Goal: Information Seeking & Learning: Learn about a topic

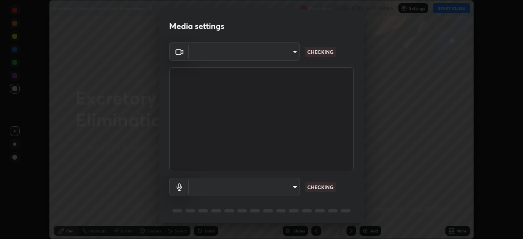
scroll to position [29, 0]
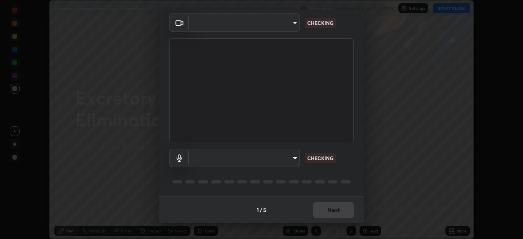
type input "6c2cbd707de14d6f22ad6aa38dcece7be3c4addb00b53b9d4bb55d2e14cdbb5a"
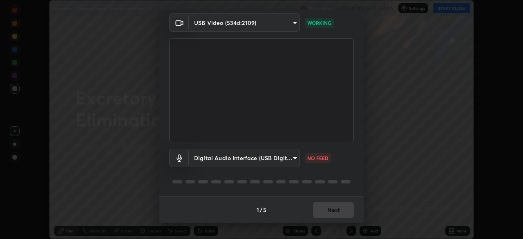
click at [251, 159] on body "Erase all Excretory Products and Their Elimination - 1 Recording CLASS STARTS I…" at bounding box center [261, 119] width 523 height 239
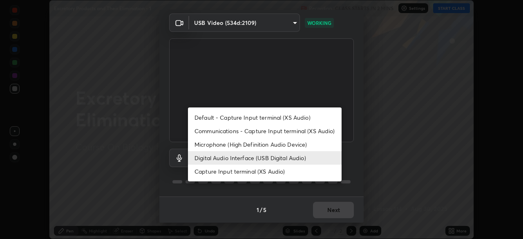
click at [241, 146] on li "Microphone (High Definition Audio Device)" at bounding box center [265, 144] width 154 height 13
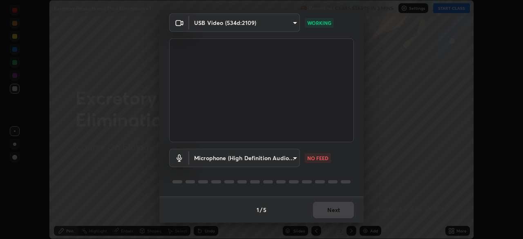
click at [238, 158] on li "Digital Audio Interface (USB Digital Audio)" at bounding box center [245, 158] width 115 height 8
type input "92fc6c620aea32985c7664e917a3091a5e5ef340cbe99d852034d1b957b67b9c"
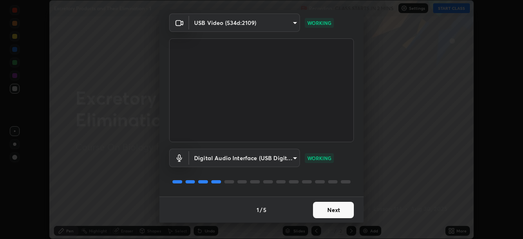
click at [336, 211] on button "Next" at bounding box center [333, 210] width 41 height 16
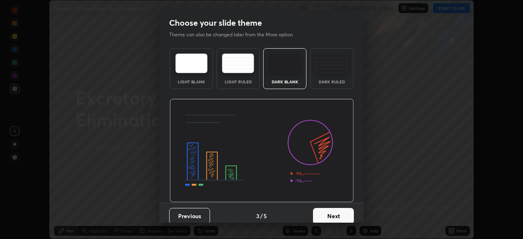
click at [340, 211] on button "Next" at bounding box center [333, 216] width 41 height 16
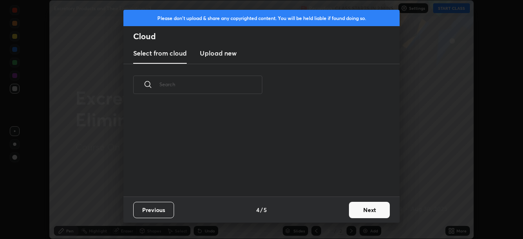
click at [349, 211] on button "Next" at bounding box center [369, 210] width 41 height 16
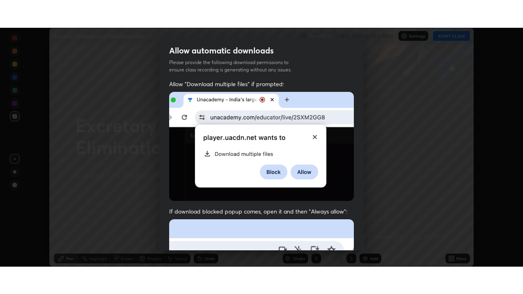
scroll to position [196, 0]
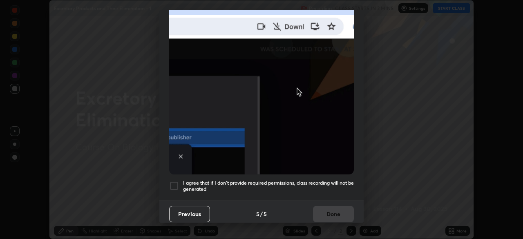
click at [327, 190] on div "Allow "Download multiple files" if prompted: If download blocked popup comes, o…" at bounding box center [261, 29] width 204 height 344
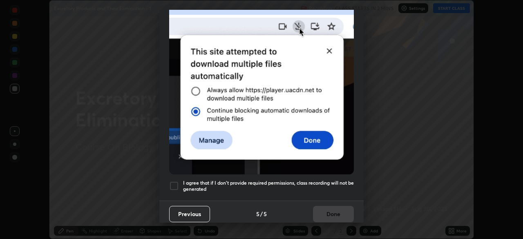
click at [336, 216] on div "Previous 5 / 5 Done" at bounding box center [261, 213] width 204 height 26
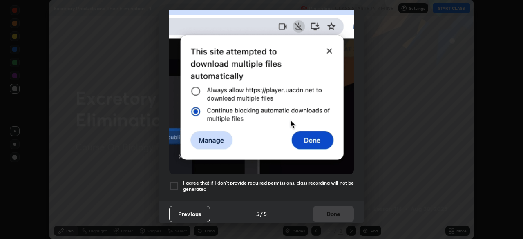
click at [334, 182] on h5 "I agree that if I don't provide required permissions, class recording will not …" at bounding box center [268, 186] width 171 height 13
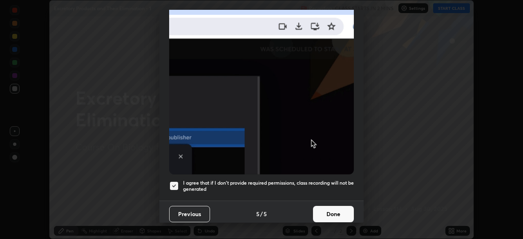
click at [335, 210] on button "Done" at bounding box center [333, 214] width 41 height 16
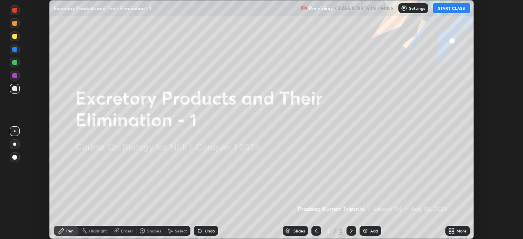
click at [451, 232] on icon at bounding box center [451, 230] width 7 height 7
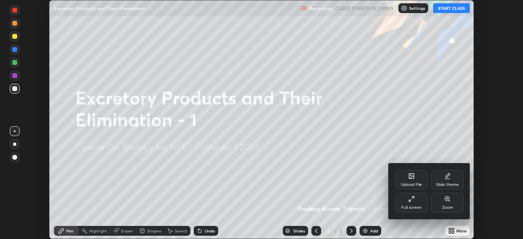
click at [418, 203] on div "Full screen" at bounding box center [411, 203] width 33 height 20
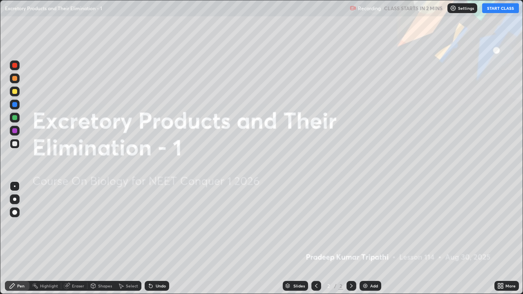
scroll to position [294, 523]
click at [497, 8] on button "START CLASS" at bounding box center [500, 8] width 37 height 10
click at [366, 238] on img at bounding box center [365, 286] width 7 height 7
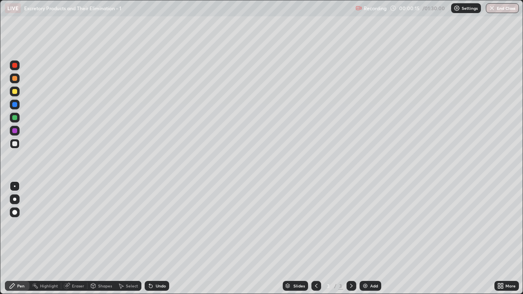
click at [21, 238] on div "Pen" at bounding box center [20, 286] width 7 height 4
click at [16, 93] on div at bounding box center [14, 91] width 5 height 5
click at [100, 238] on div "Shapes" at bounding box center [105, 286] width 14 height 4
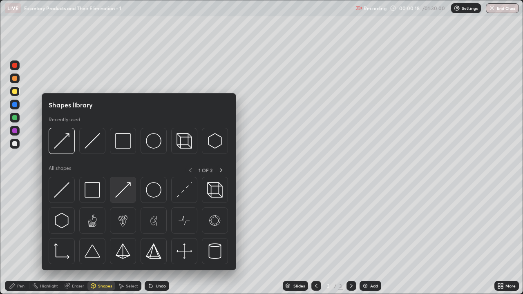
click at [124, 196] on img at bounding box center [123, 190] width 16 height 16
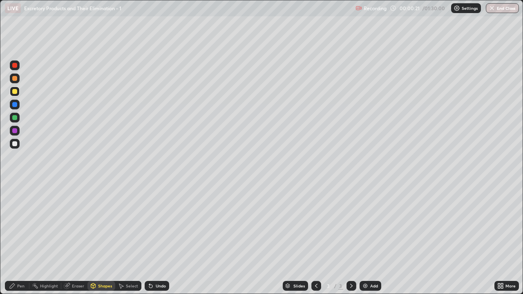
click at [22, 238] on div "Pen" at bounding box center [20, 286] width 7 height 4
click at [15, 199] on div at bounding box center [14, 199] width 3 height 3
click at [101, 238] on div "Shapes" at bounding box center [105, 286] width 14 height 4
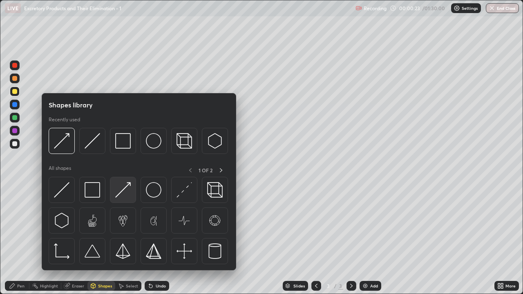
click at [121, 194] on img at bounding box center [123, 190] width 16 height 16
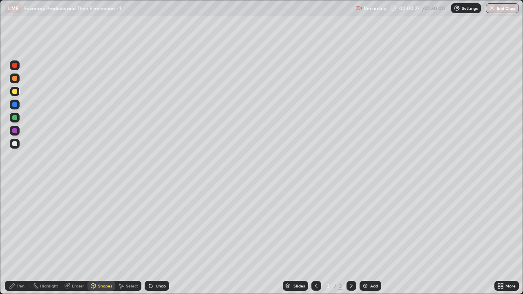
click at [18, 238] on div "Pen" at bounding box center [17, 286] width 24 height 10
click at [21, 238] on div "Pen" at bounding box center [20, 286] width 7 height 4
click at [17, 145] on div at bounding box center [15, 144] width 10 height 10
click at [105, 238] on div "Shapes" at bounding box center [105, 286] width 14 height 4
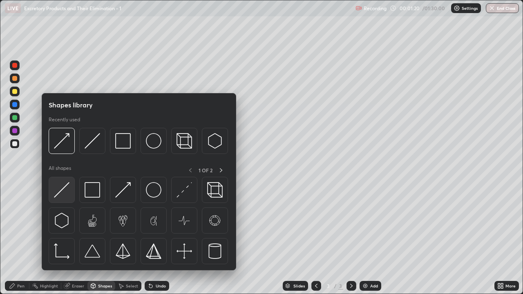
click at [71, 194] on div at bounding box center [62, 190] width 26 height 26
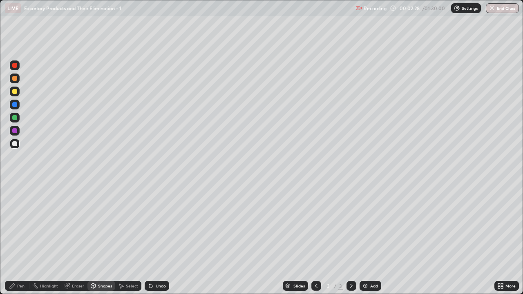
click at [18, 78] on div at bounding box center [15, 78] width 10 height 10
click at [80, 238] on div "Eraser" at bounding box center [78, 286] width 12 height 4
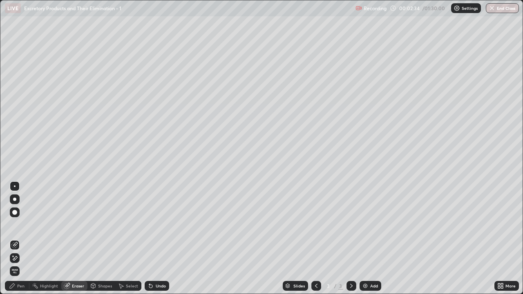
click at [18, 238] on div "Pen" at bounding box center [20, 286] width 7 height 4
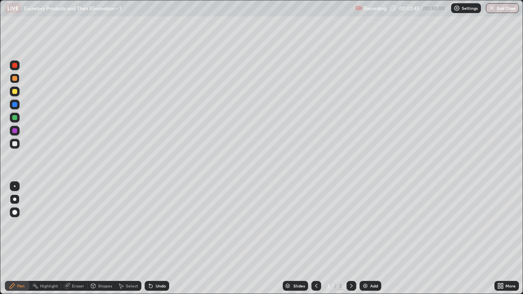
click at [16, 93] on div at bounding box center [14, 91] width 5 height 5
click at [102, 238] on div "Shapes" at bounding box center [105, 286] width 14 height 4
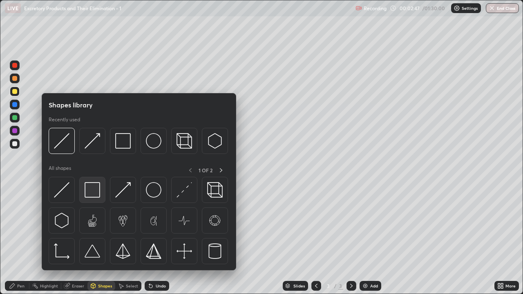
click at [96, 194] on img at bounding box center [93, 190] width 16 height 16
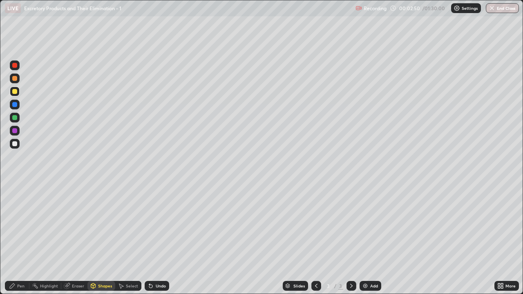
click at [16, 80] on div at bounding box center [14, 78] width 5 height 5
click at [106, 238] on div "Shapes" at bounding box center [101, 286] width 28 height 10
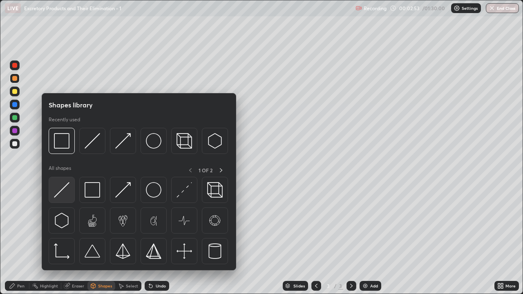
click at [70, 194] on div at bounding box center [62, 190] width 26 height 26
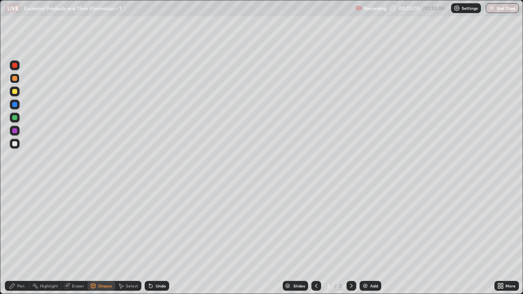
click at [20, 238] on div "Pen" at bounding box center [20, 286] width 7 height 4
click at [16, 95] on div at bounding box center [15, 92] width 10 height 10
click at [100, 238] on div "Shapes" at bounding box center [105, 286] width 14 height 4
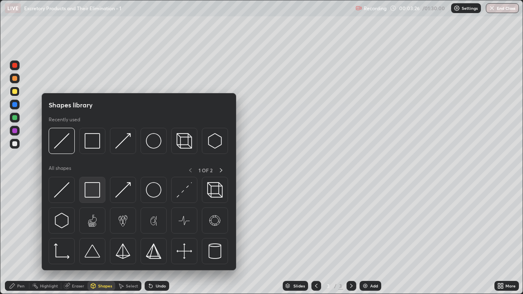
click at [90, 191] on img at bounding box center [93, 190] width 16 height 16
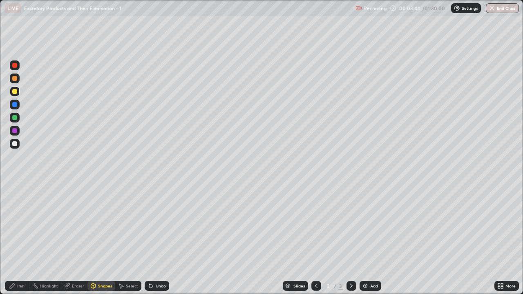
click at [16, 145] on div at bounding box center [14, 143] width 5 height 5
click at [20, 238] on div "Pen" at bounding box center [20, 286] width 7 height 4
click at [16, 119] on div at bounding box center [14, 117] width 5 height 5
click at [75, 238] on div "Eraser" at bounding box center [74, 286] width 26 height 10
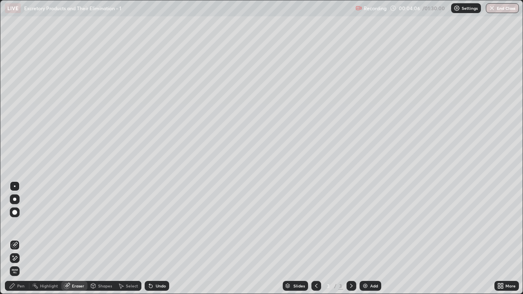
click at [23, 238] on div "Pen" at bounding box center [20, 286] width 7 height 4
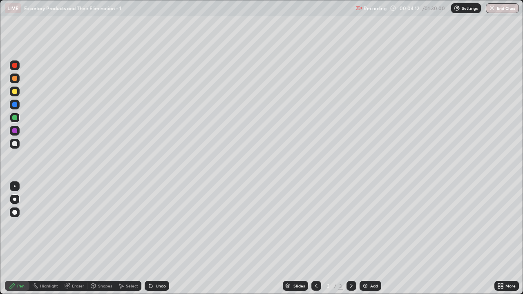
click at [15, 91] on div at bounding box center [14, 91] width 5 height 5
click at [100, 238] on div "Shapes" at bounding box center [105, 286] width 14 height 4
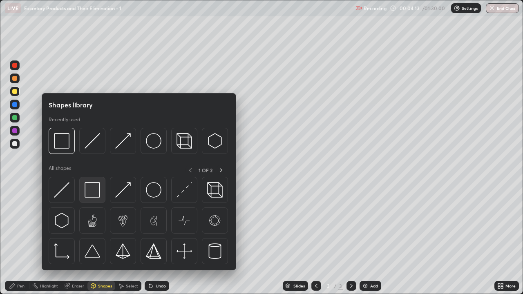
click at [88, 190] on img at bounding box center [93, 190] width 16 height 16
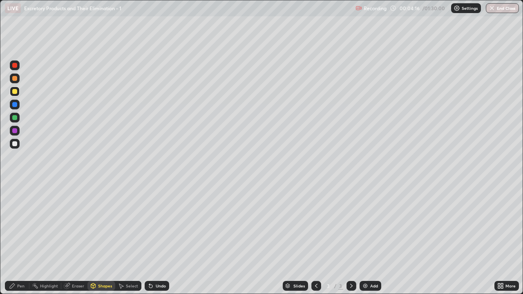
click at [98, 238] on div "Shapes" at bounding box center [105, 286] width 14 height 4
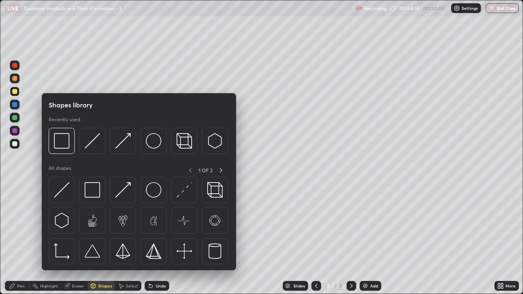
click at [16, 118] on div at bounding box center [14, 117] width 5 height 5
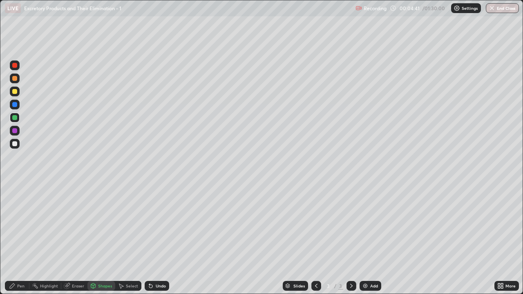
click at [16, 93] on div at bounding box center [14, 91] width 5 height 5
click at [102, 238] on div "Shapes" at bounding box center [105, 286] width 14 height 4
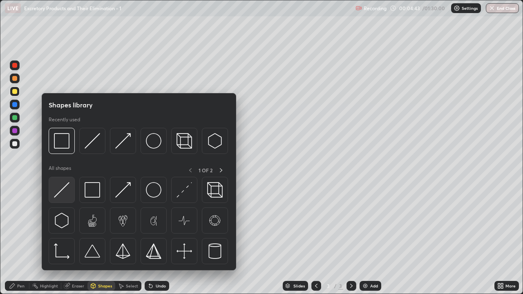
click at [65, 198] on div at bounding box center [62, 190] width 26 height 26
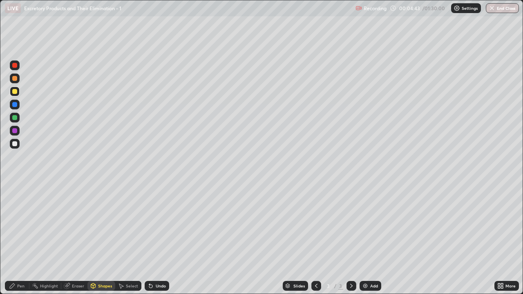
click at [15, 144] on div at bounding box center [14, 143] width 5 height 5
click at [13, 92] on div at bounding box center [14, 91] width 5 height 5
click at [20, 238] on div "Pen" at bounding box center [20, 286] width 7 height 4
click at [19, 238] on div "Pen" at bounding box center [20, 286] width 7 height 4
click at [16, 144] on div at bounding box center [14, 143] width 5 height 5
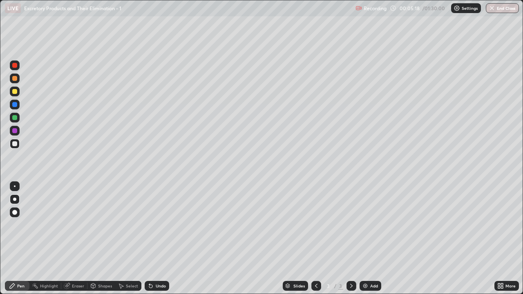
click at [16, 132] on div at bounding box center [14, 130] width 5 height 5
click at [105, 238] on div "Shapes" at bounding box center [101, 286] width 28 height 10
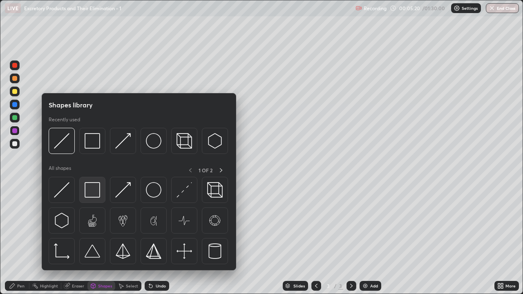
click at [93, 192] on img at bounding box center [93, 190] width 16 height 16
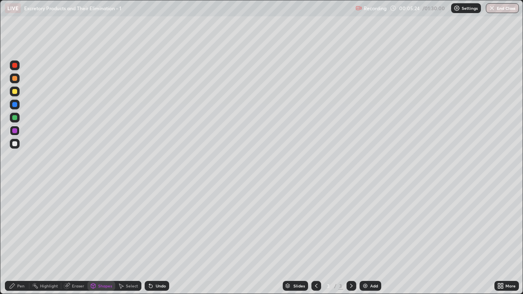
click at [16, 238] on div "Pen" at bounding box center [17, 286] width 24 height 10
click at [16, 95] on div at bounding box center [15, 92] width 10 height 10
click at [15, 131] on div at bounding box center [14, 130] width 5 height 5
click at [105, 238] on div "Shapes" at bounding box center [105, 286] width 14 height 4
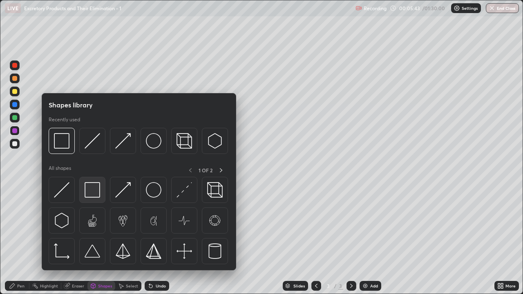
click at [92, 193] on img at bounding box center [93, 190] width 16 height 16
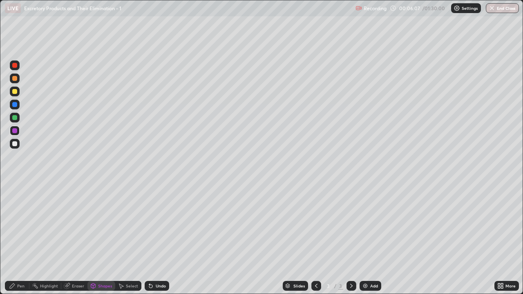
click at [15, 144] on div at bounding box center [14, 143] width 5 height 5
click at [19, 238] on div "Pen" at bounding box center [20, 286] width 7 height 4
click at [17, 82] on div at bounding box center [15, 78] width 10 height 10
click at [16, 238] on div "Pen" at bounding box center [17, 286] width 24 height 10
click at [104, 238] on div "Shapes" at bounding box center [105, 286] width 14 height 4
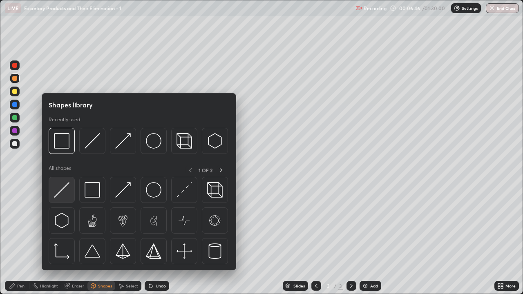
click at [67, 194] on img at bounding box center [62, 190] width 16 height 16
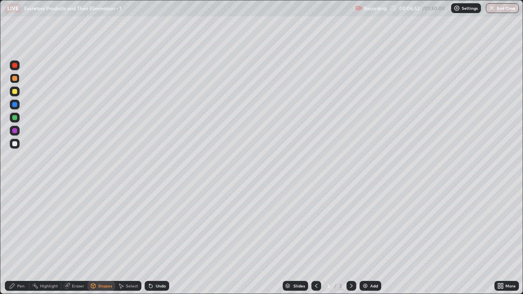
click at [17, 238] on div "Pen" at bounding box center [17, 286] width 24 height 10
click at [15, 144] on div at bounding box center [14, 143] width 5 height 5
click at [16, 92] on div at bounding box center [14, 91] width 5 height 5
click at [100, 238] on div "Shapes" at bounding box center [105, 286] width 14 height 4
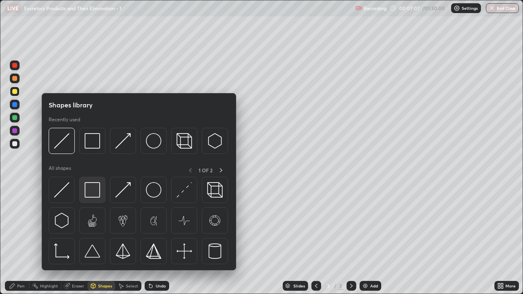
click at [91, 190] on img at bounding box center [93, 190] width 16 height 16
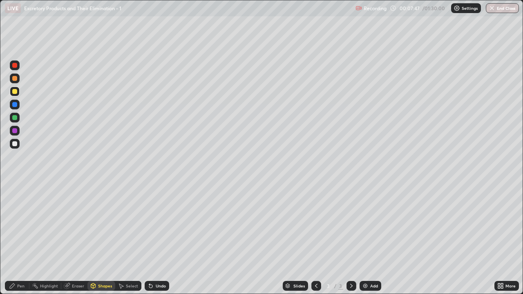
click at [15, 144] on div at bounding box center [14, 143] width 5 height 5
click at [19, 238] on div "Pen" at bounding box center [20, 286] width 7 height 4
click at [21, 238] on div "Pen" at bounding box center [20, 286] width 7 height 4
click at [15, 95] on div at bounding box center [15, 92] width 10 height 10
click at [100, 238] on div "Shapes" at bounding box center [105, 286] width 14 height 4
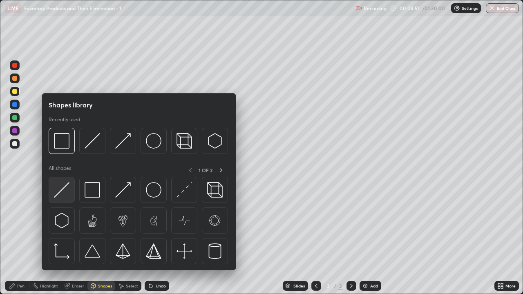
click at [65, 197] on img at bounding box center [62, 190] width 16 height 16
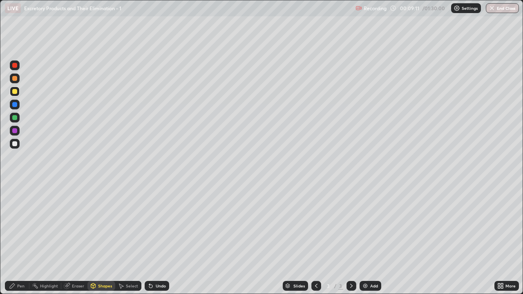
click at [76, 238] on div "Eraser" at bounding box center [78, 286] width 12 height 4
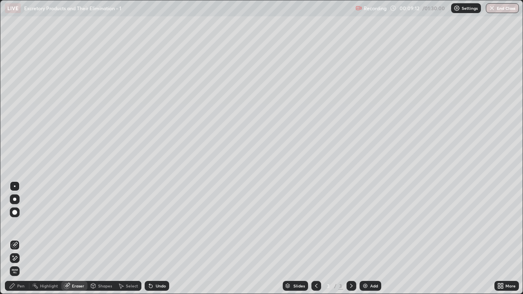
click at [19, 238] on div "Pen" at bounding box center [20, 286] width 7 height 4
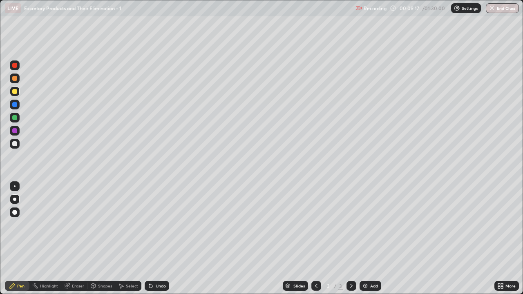
click at [17, 146] on div at bounding box center [15, 144] width 10 height 10
click at [16, 120] on div at bounding box center [15, 118] width 10 height 10
click at [16, 145] on div at bounding box center [14, 143] width 5 height 5
click at [104, 238] on div "Shapes" at bounding box center [101, 286] width 28 height 16
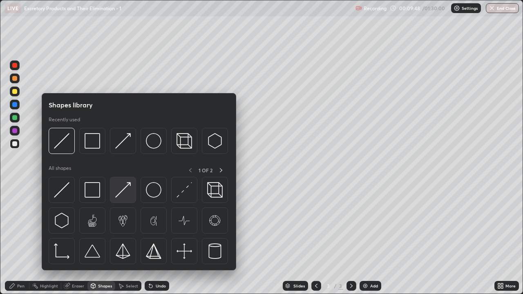
click at [123, 196] on img at bounding box center [123, 190] width 16 height 16
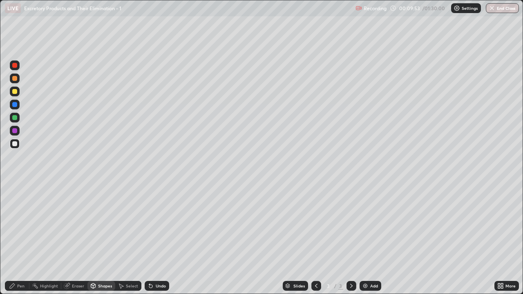
click at [16, 93] on div at bounding box center [14, 91] width 5 height 5
click at [80, 238] on div "Eraser" at bounding box center [78, 286] width 12 height 4
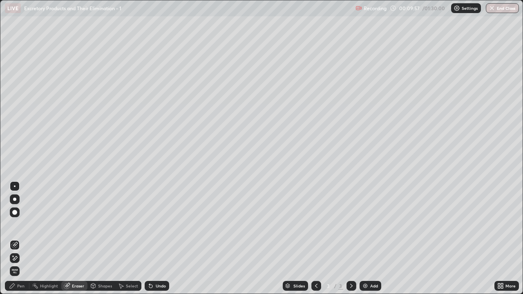
click at [21, 238] on div "Pen" at bounding box center [20, 286] width 7 height 4
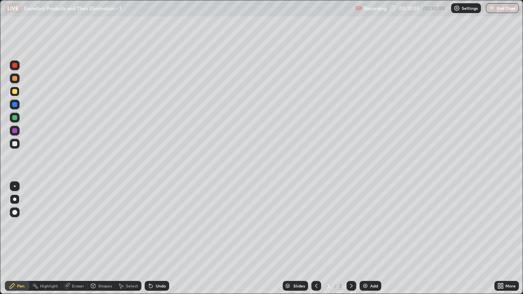
click at [15, 133] on div at bounding box center [14, 130] width 5 height 5
click at [24, 238] on div "Pen" at bounding box center [17, 286] width 24 height 10
click at [14, 120] on div at bounding box center [15, 118] width 10 height 10
click at [14, 93] on div at bounding box center [14, 91] width 5 height 5
click at [15, 144] on div at bounding box center [14, 143] width 5 height 5
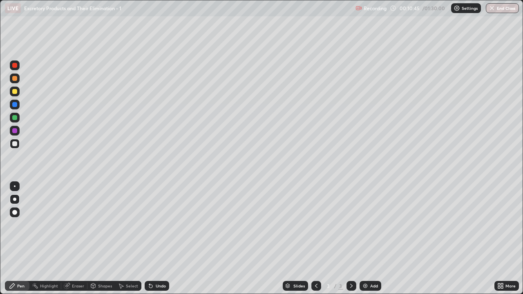
click at [16, 119] on div at bounding box center [14, 117] width 5 height 5
click at [17, 93] on div at bounding box center [14, 91] width 5 height 5
click at [99, 238] on div "Shapes" at bounding box center [101, 286] width 28 height 10
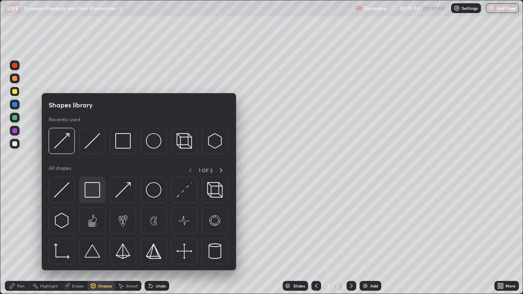
click at [91, 192] on img at bounding box center [93, 190] width 16 height 16
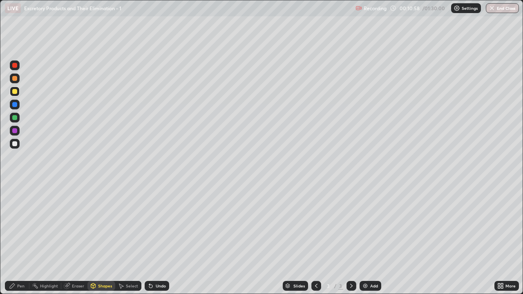
click at [16, 146] on div at bounding box center [15, 144] width 10 height 10
click at [76, 238] on div "Eraser" at bounding box center [78, 286] width 12 height 4
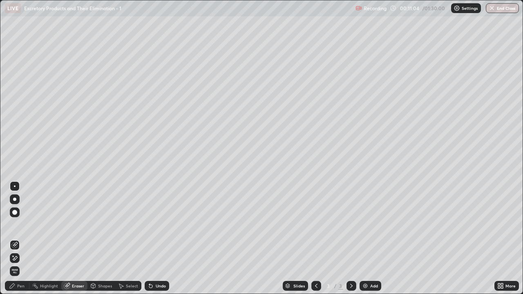
click at [21, 238] on div "Pen" at bounding box center [20, 286] width 7 height 4
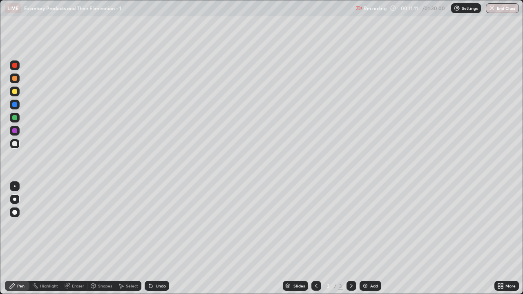
click at [16, 96] on div at bounding box center [15, 92] width 10 height 10
click at [99, 238] on div "Shapes" at bounding box center [105, 286] width 14 height 4
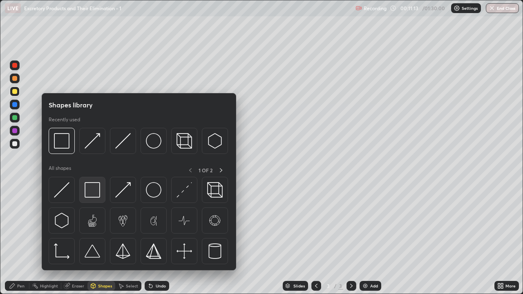
click at [96, 193] on img at bounding box center [93, 190] width 16 height 16
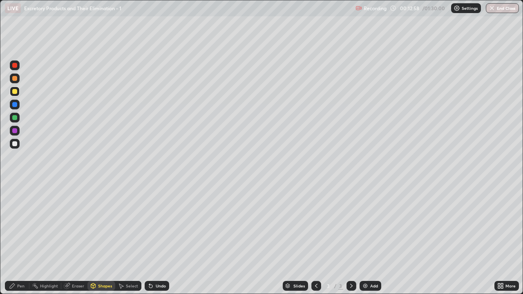
click at [72, 238] on div "Eraser" at bounding box center [78, 286] width 12 height 4
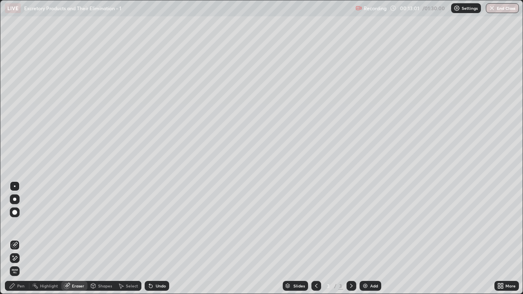
click at [75, 238] on div "Eraser" at bounding box center [78, 286] width 12 height 4
click at [100, 238] on div "Shapes" at bounding box center [105, 286] width 14 height 4
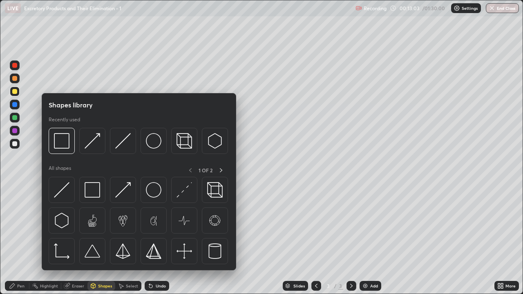
click at [75, 238] on div "Eraser" at bounding box center [78, 286] width 12 height 4
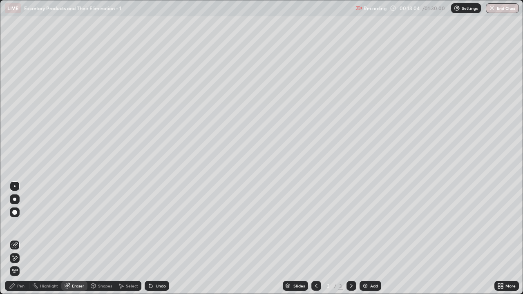
click at [16, 238] on icon at bounding box center [14, 258] width 7 height 7
click at [24, 238] on div "Pen" at bounding box center [20, 286] width 7 height 4
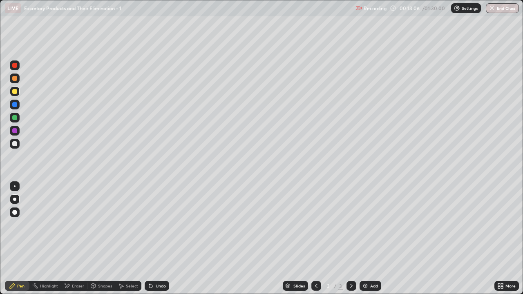
click at [22, 238] on div "Pen" at bounding box center [20, 286] width 7 height 4
click at [16, 132] on div at bounding box center [14, 130] width 5 height 5
click at [350, 238] on icon at bounding box center [351, 286] width 2 height 4
click at [352, 238] on icon at bounding box center [351, 286] width 7 height 7
click at [367, 238] on img at bounding box center [365, 286] width 7 height 7
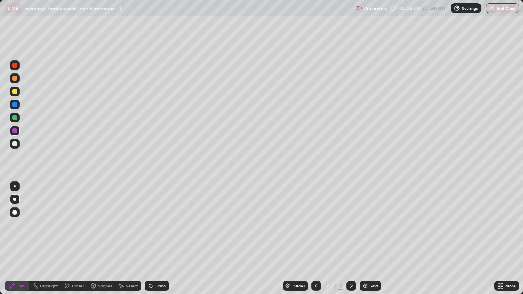
click at [14, 79] on div at bounding box center [14, 78] width 5 height 5
click at [105, 238] on div "Shapes" at bounding box center [105, 286] width 14 height 4
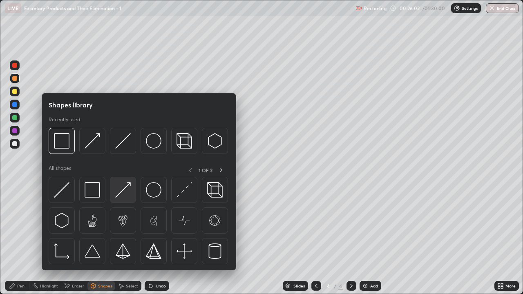
click at [126, 193] on img at bounding box center [123, 190] width 16 height 16
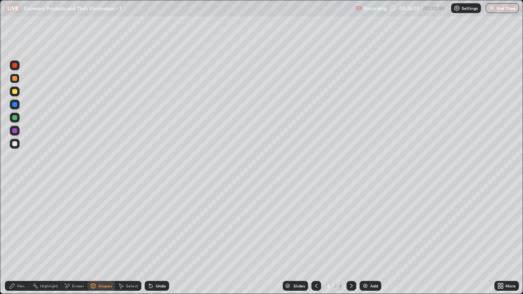
click at [21, 238] on div "Pen" at bounding box center [17, 286] width 24 height 10
click at [21, 238] on div "Pen" at bounding box center [20, 286] width 7 height 4
click at [16, 93] on div at bounding box center [14, 91] width 5 height 5
click at [76, 238] on div "Eraser" at bounding box center [78, 286] width 12 height 4
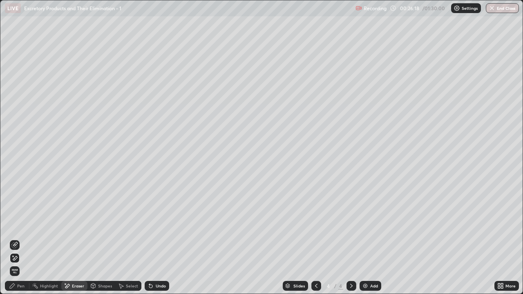
click at [102, 238] on div "Shapes" at bounding box center [105, 286] width 14 height 4
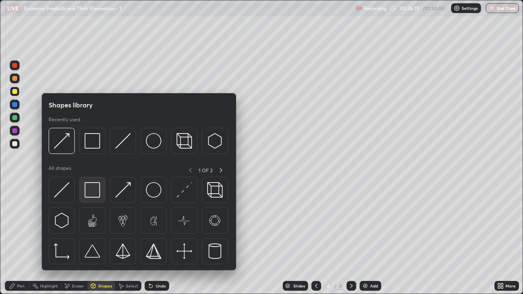
click at [92, 196] on img at bounding box center [93, 190] width 16 height 16
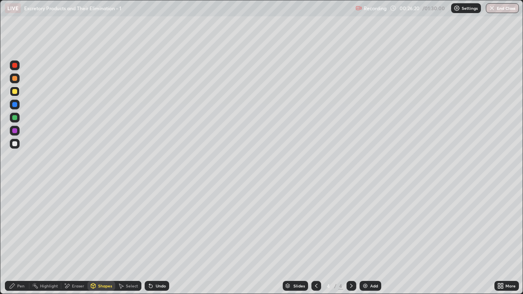
click at [16, 93] on div at bounding box center [14, 91] width 5 height 5
click at [16, 147] on div at bounding box center [15, 144] width 10 height 10
click at [101, 238] on div "Shapes" at bounding box center [105, 286] width 14 height 4
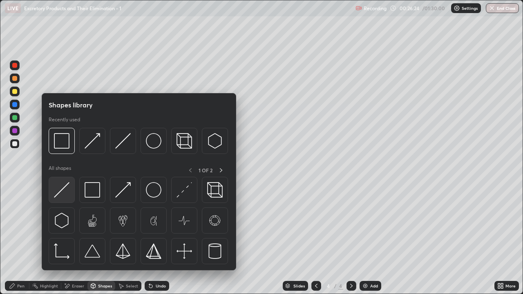
click at [69, 195] on img at bounding box center [62, 190] width 16 height 16
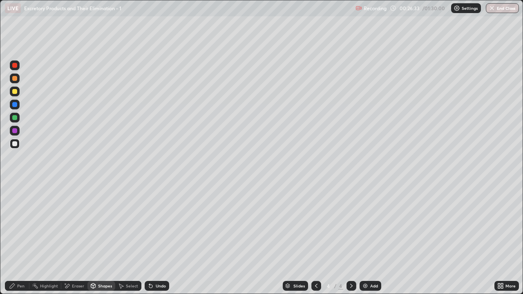
click at [20, 238] on div "Pen" at bounding box center [20, 286] width 7 height 4
click at [16, 93] on div at bounding box center [14, 91] width 5 height 5
click at [16, 147] on div at bounding box center [15, 144] width 10 height 10
click at [104, 238] on div "Shapes" at bounding box center [105, 286] width 14 height 4
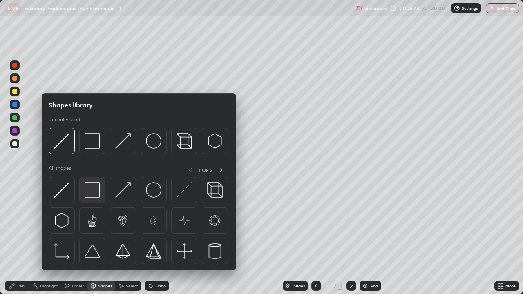
click at [89, 190] on img at bounding box center [93, 190] width 16 height 16
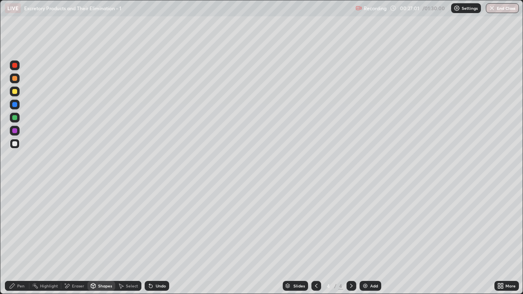
click at [16, 133] on div at bounding box center [14, 130] width 5 height 5
click at [78, 238] on div "Eraser" at bounding box center [78, 286] width 12 height 4
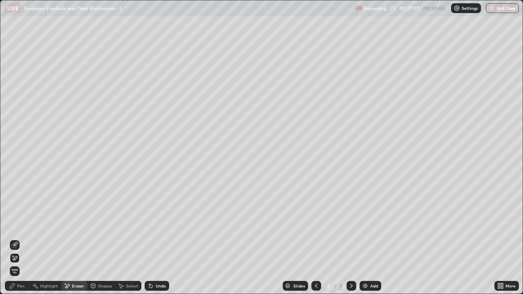
click at [24, 238] on div "Pen" at bounding box center [17, 286] width 24 height 10
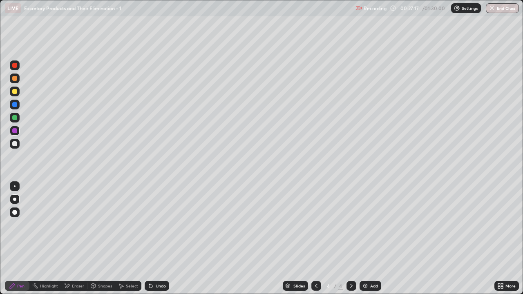
click at [16, 119] on div at bounding box center [14, 117] width 5 height 5
click at [16, 143] on div at bounding box center [14, 143] width 5 height 5
click at [102, 238] on div "Shapes" at bounding box center [105, 286] width 14 height 4
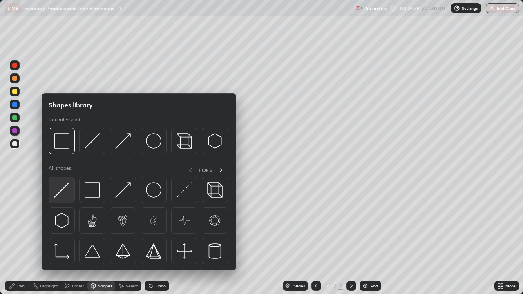
click at [65, 193] on img at bounding box center [62, 190] width 16 height 16
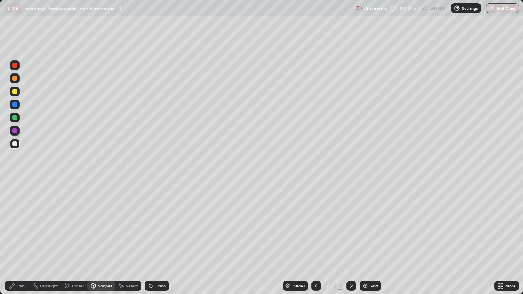
click at [76, 238] on div "Eraser" at bounding box center [78, 286] width 12 height 4
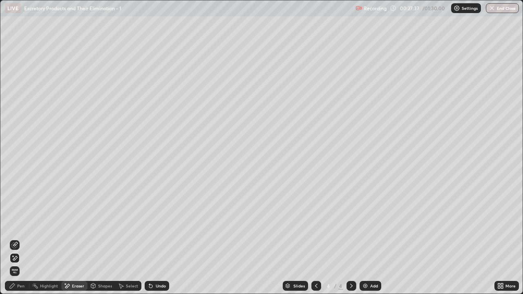
click at [18, 238] on icon at bounding box center [14, 245] width 7 height 7
click at [104, 238] on div "Shapes" at bounding box center [105, 286] width 14 height 4
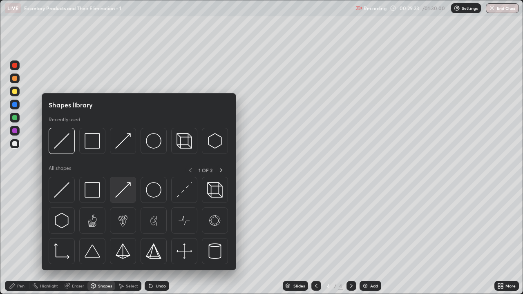
click at [124, 196] on img at bounding box center [123, 190] width 16 height 16
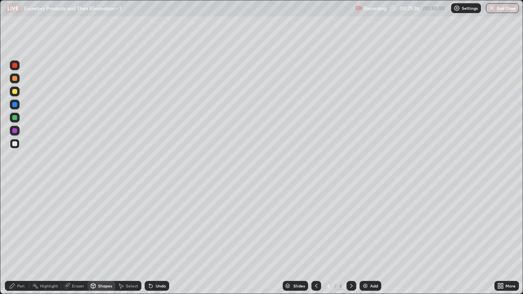
click at [20, 238] on div "Pen" at bounding box center [20, 286] width 7 height 4
click at [16, 132] on div at bounding box center [14, 130] width 5 height 5
click at [14, 119] on div at bounding box center [14, 117] width 5 height 5
click at [14, 144] on div at bounding box center [14, 143] width 5 height 5
click at [15, 93] on div at bounding box center [14, 91] width 5 height 5
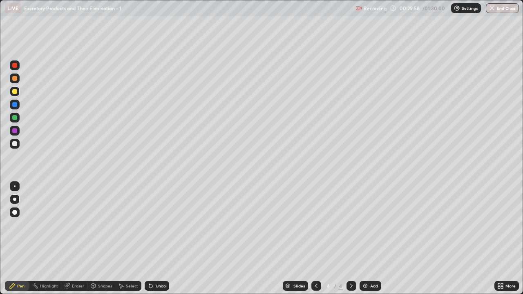
click at [17, 132] on div at bounding box center [14, 130] width 5 height 5
click at [15, 119] on div at bounding box center [14, 117] width 5 height 5
click at [16, 145] on div at bounding box center [14, 143] width 5 height 5
click at [101, 238] on div "Shapes" at bounding box center [105, 286] width 14 height 4
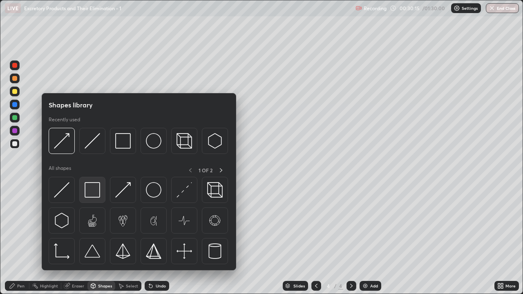
click at [91, 190] on img at bounding box center [93, 190] width 16 height 16
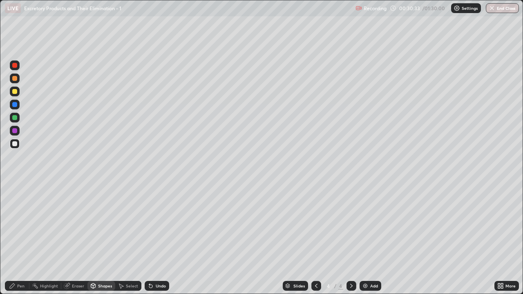
click at [16, 78] on div at bounding box center [14, 78] width 5 height 5
click at [19, 238] on div "Pen" at bounding box center [20, 286] width 7 height 4
click at [16, 92] on div at bounding box center [14, 91] width 5 height 5
click at [22, 238] on div "Pen" at bounding box center [17, 286] width 24 height 10
click at [16, 146] on div at bounding box center [14, 143] width 5 height 5
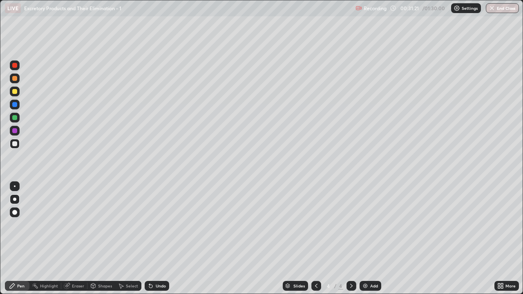
click at [101, 238] on div "Shapes" at bounding box center [101, 286] width 28 height 10
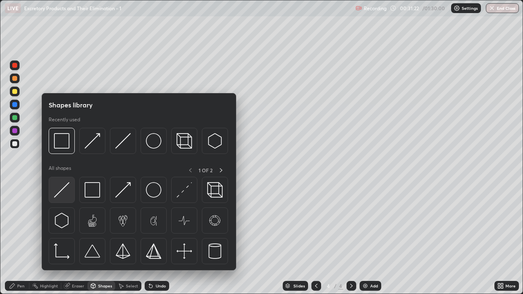
click at [66, 193] on img at bounding box center [62, 190] width 16 height 16
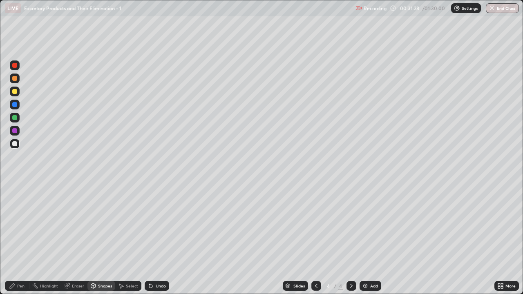
click at [14, 130] on div at bounding box center [14, 130] width 5 height 5
click at [16, 80] on div at bounding box center [14, 78] width 5 height 5
click at [100, 238] on div "Shapes" at bounding box center [105, 286] width 14 height 4
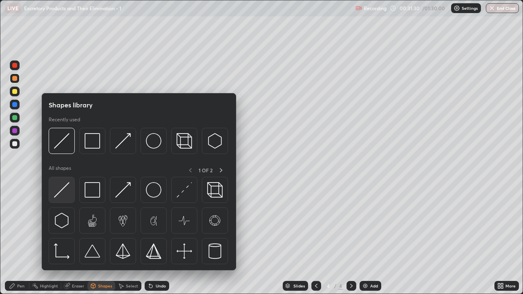
click at [67, 193] on img at bounding box center [62, 190] width 16 height 16
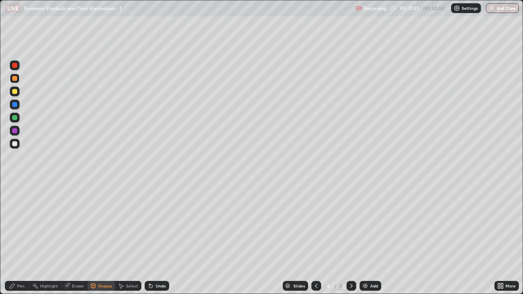
click at [101, 238] on div "Shapes" at bounding box center [105, 286] width 14 height 4
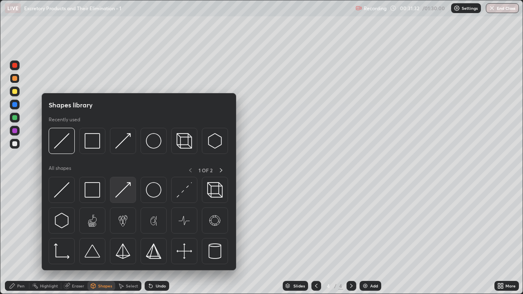
click at [120, 195] on img at bounding box center [123, 190] width 16 height 16
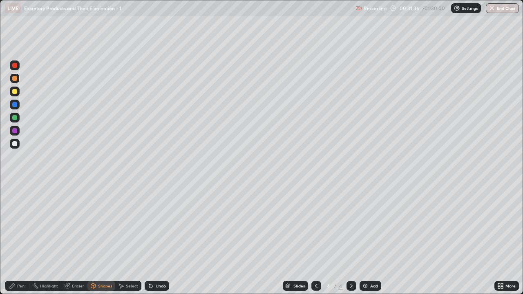
click at [15, 145] on div at bounding box center [14, 143] width 5 height 5
click at [24, 238] on div "Pen" at bounding box center [17, 286] width 24 height 10
click at [15, 120] on div at bounding box center [14, 117] width 5 height 5
click at [104, 238] on div "Shapes" at bounding box center [105, 286] width 14 height 4
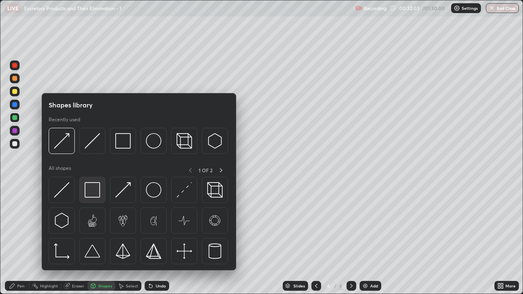
click at [89, 192] on img at bounding box center [93, 190] width 16 height 16
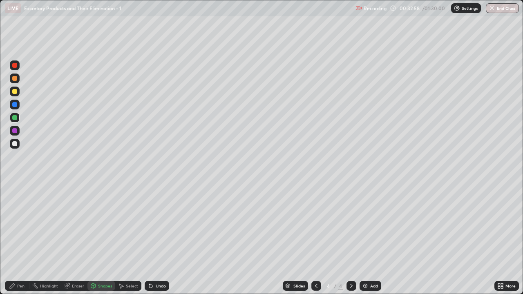
click at [17, 93] on div at bounding box center [15, 92] width 10 height 10
click at [17, 238] on div "Pen" at bounding box center [20, 286] width 7 height 4
click at [16, 80] on div at bounding box center [14, 78] width 5 height 5
click at [18, 143] on div at bounding box center [15, 144] width 10 height 10
click at [107, 238] on div "Shapes" at bounding box center [105, 286] width 14 height 4
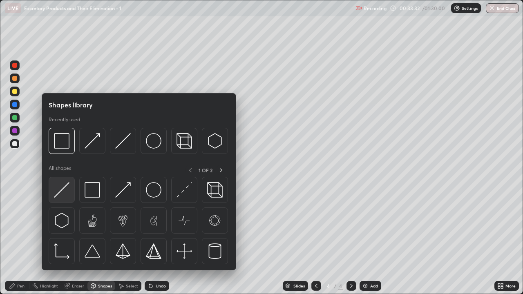
click at [66, 193] on img at bounding box center [62, 190] width 16 height 16
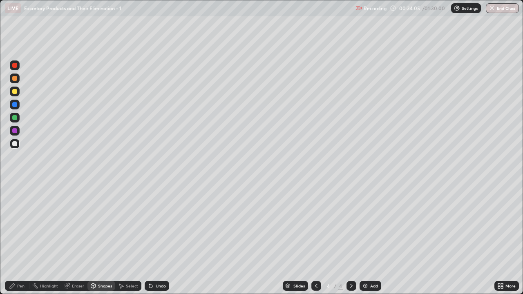
click at [17, 238] on div "Pen" at bounding box center [20, 286] width 7 height 4
click at [17, 80] on div at bounding box center [15, 78] width 10 height 10
click at [104, 238] on div "Shapes" at bounding box center [105, 286] width 14 height 4
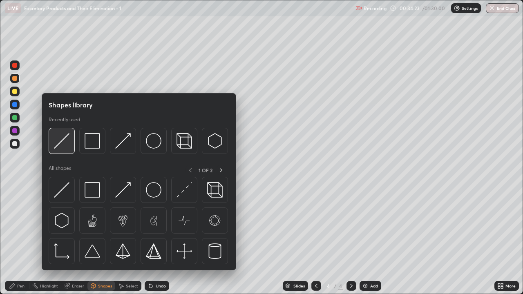
click at [65, 143] on img at bounding box center [62, 141] width 16 height 16
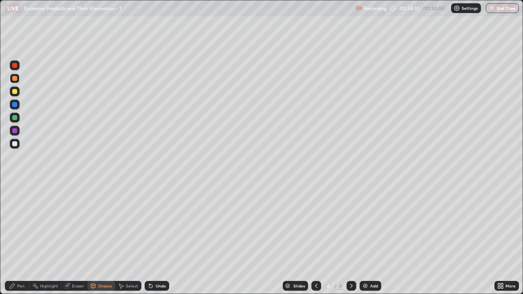
click at [15, 78] on div at bounding box center [14, 78] width 5 height 5
click at [23, 238] on div "Pen" at bounding box center [20, 286] width 7 height 4
click at [18, 94] on div at bounding box center [15, 92] width 10 height 10
click at [101, 238] on div "Shapes" at bounding box center [105, 286] width 14 height 4
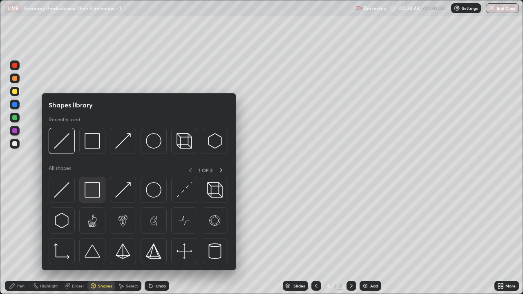
click at [93, 193] on img at bounding box center [93, 190] width 16 height 16
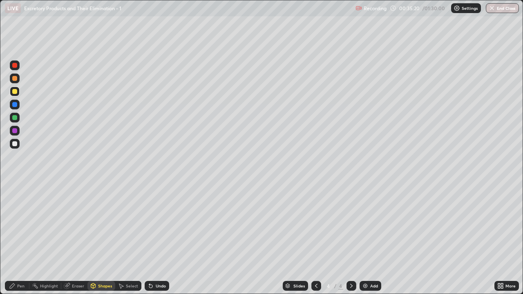
click at [318, 238] on div at bounding box center [316, 286] width 10 height 10
click at [15, 81] on div at bounding box center [15, 78] width 10 height 10
click at [23, 238] on div "Pen" at bounding box center [20, 286] width 7 height 4
click at [77, 238] on div "Eraser" at bounding box center [78, 286] width 12 height 4
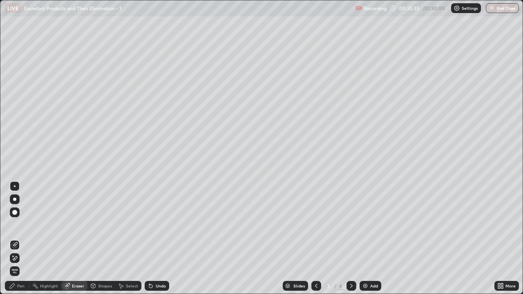
click at [102, 238] on div "Shapes" at bounding box center [105, 286] width 14 height 4
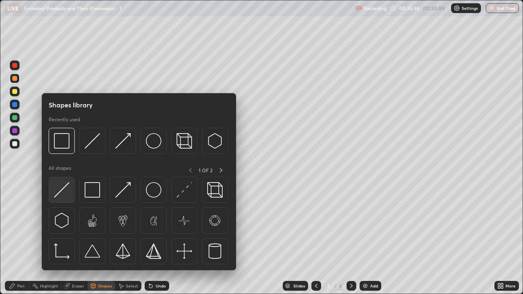
click at [67, 194] on img at bounding box center [62, 190] width 16 height 16
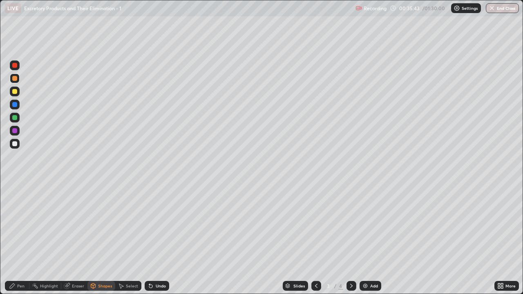
click at [23, 238] on div "Pen" at bounding box center [20, 286] width 7 height 4
click at [16, 93] on div at bounding box center [14, 91] width 5 height 5
click at [104, 238] on div "Shapes" at bounding box center [105, 286] width 14 height 4
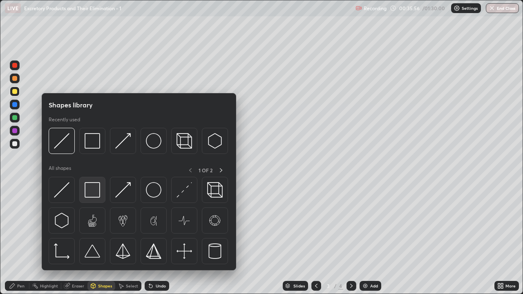
click at [91, 192] on img at bounding box center [93, 190] width 16 height 16
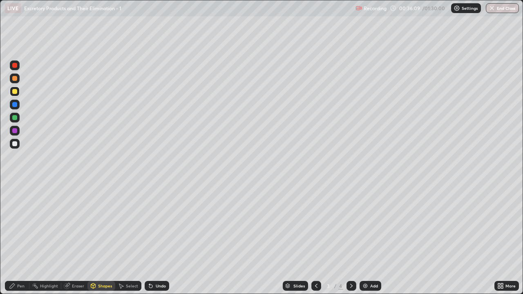
click at [15, 92] on div at bounding box center [14, 91] width 5 height 5
click at [16, 238] on div "Pen" at bounding box center [17, 286] width 24 height 10
click at [13, 83] on div at bounding box center [15, 78] width 10 height 10
click at [99, 238] on div "Shapes" at bounding box center [105, 286] width 14 height 4
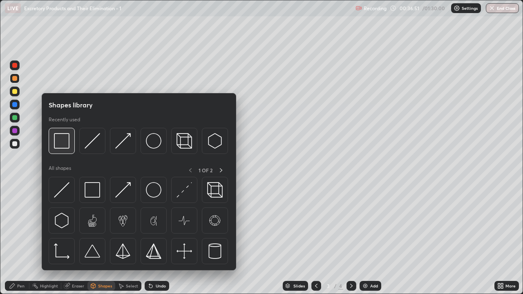
click at [65, 145] on img at bounding box center [62, 141] width 16 height 16
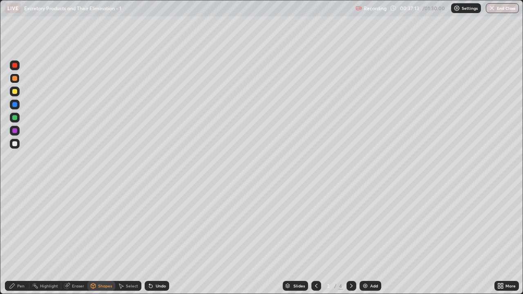
click at [18, 146] on div at bounding box center [15, 144] width 10 height 10
click at [14, 238] on icon at bounding box center [12, 286] width 7 height 7
click at [364, 238] on img at bounding box center [365, 286] width 7 height 7
click at [317, 238] on icon at bounding box center [316, 286] width 7 height 7
click at [351, 238] on icon at bounding box center [351, 286] width 2 height 4
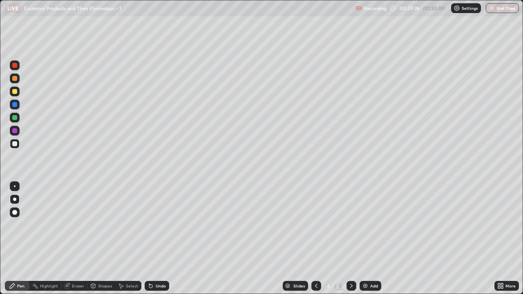
click at [351, 238] on icon at bounding box center [351, 286] width 2 height 4
click at [289, 238] on icon at bounding box center [287, 285] width 5 height 5
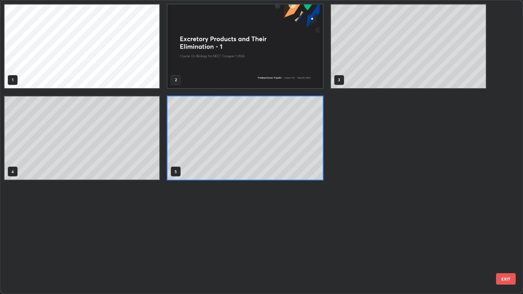
scroll to position [291, 518]
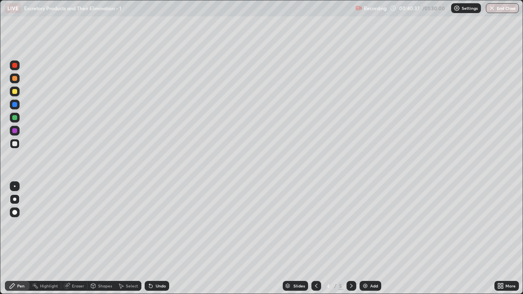
click at [315, 238] on icon at bounding box center [316, 286] width 7 height 7
click at [350, 238] on icon at bounding box center [351, 286] width 7 height 7
click at [287, 238] on icon at bounding box center [287, 286] width 4 height 1
click at [289, 238] on icon at bounding box center [287, 287] width 4 height 1
click at [500, 238] on icon at bounding box center [500, 286] width 7 height 7
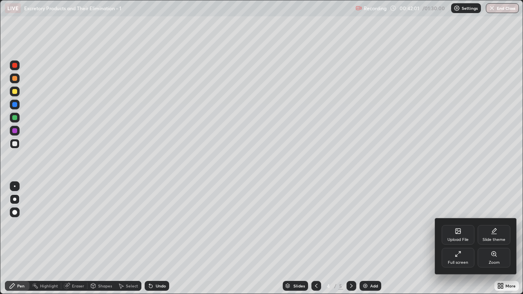
click at [297, 238] on div at bounding box center [261, 147] width 523 height 294
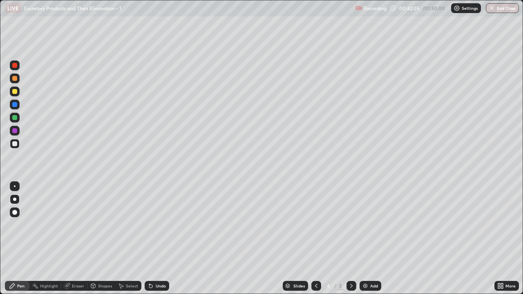
click at [501, 238] on icon at bounding box center [502, 287] width 2 height 2
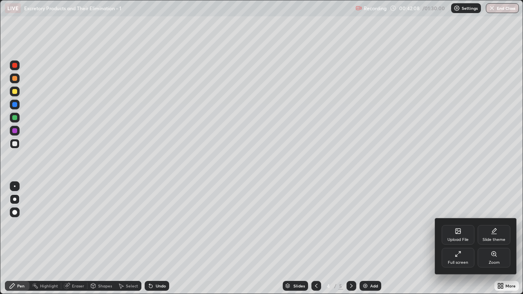
click at [497, 236] on div "Slide theme" at bounding box center [493, 235] width 33 height 20
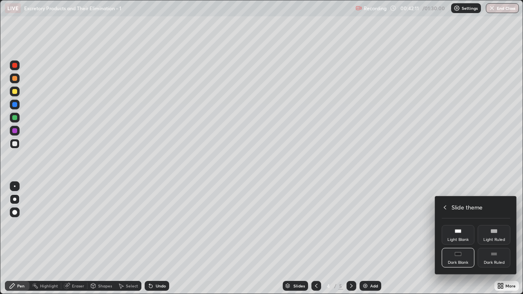
click at [412, 236] on div at bounding box center [261, 147] width 523 height 294
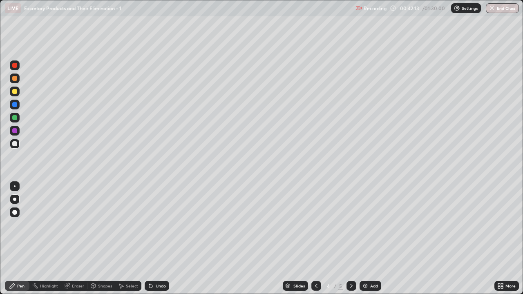
click at [500, 238] on icon at bounding box center [500, 286] width 7 height 7
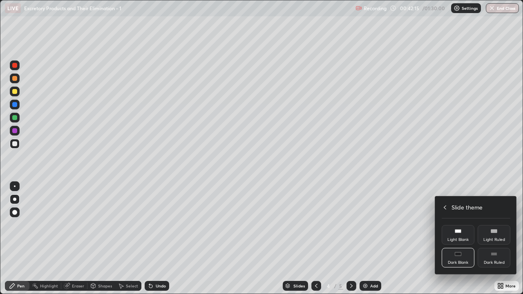
click at [445, 206] on icon at bounding box center [444, 207] width 7 height 7
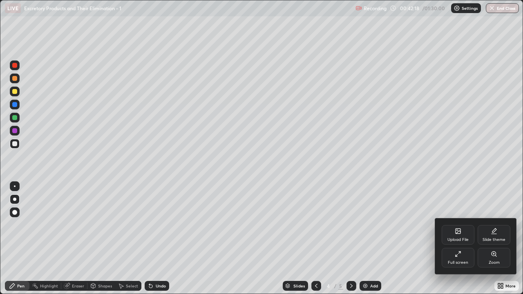
click at [465, 238] on div "Upload File" at bounding box center [457, 240] width 21 height 4
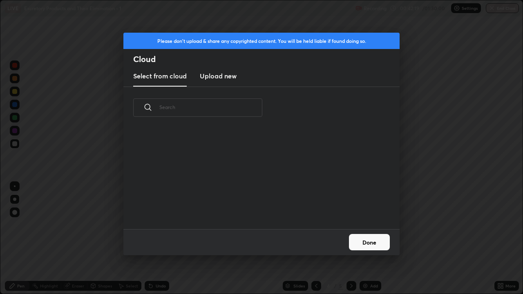
scroll to position [100, 262]
click at [444, 235] on div "Please don't upload & share any copyrighted content. You will be held liable if…" at bounding box center [261, 147] width 523 height 294
click at [452, 235] on div "Please don't upload & share any copyrighted content. You will be held liable if…" at bounding box center [261, 147] width 523 height 294
click at [454, 236] on div "Please don't upload & share any copyrighted content. You will be held liable if…" at bounding box center [261, 147] width 523 height 294
click at [455, 235] on div "Please don't upload & share any copyrighted content. You will be held liable if…" at bounding box center [261, 147] width 523 height 294
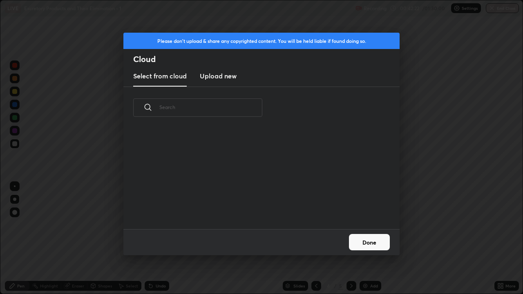
click at [457, 234] on div "Please don't upload & share any copyrighted content. You will be held liable if…" at bounding box center [261, 147] width 523 height 294
click at [81, 186] on div "Please don't upload & share any copyrighted content. You will be held liable if…" at bounding box center [261, 147] width 523 height 294
click at [78, 182] on div "Please don't upload & share any copyrighted content. You will be held liable if…" at bounding box center [261, 147] width 523 height 294
click at [78, 181] on div "Please don't upload & share any copyrighted content. You will be held liable if…" at bounding box center [261, 147] width 523 height 294
click at [79, 179] on div "Please don't upload & share any copyrighted content. You will be held liable if…" at bounding box center [261, 147] width 523 height 294
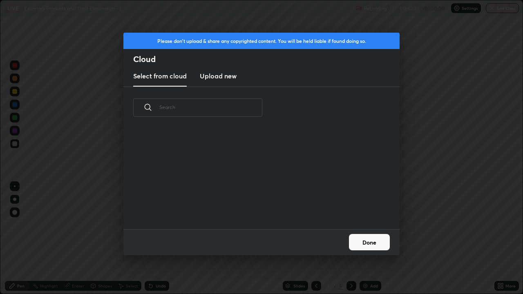
click at [97, 175] on div "Please don't upload & share any copyrighted content. You will be held liable if…" at bounding box center [261, 147] width 523 height 294
click at [98, 179] on div "Please don't upload & share any copyrighted content. You will be held liable if…" at bounding box center [261, 147] width 523 height 294
click at [362, 238] on button "Done" at bounding box center [369, 242] width 41 height 16
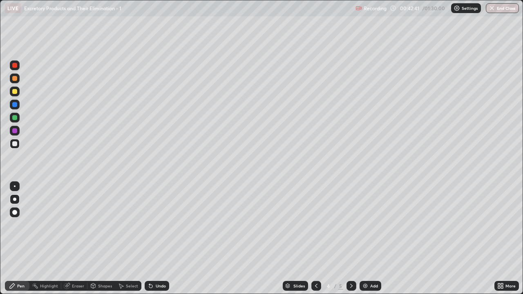
click at [316, 238] on icon at bounding box center [316, 286] width 7 height 7
click at [350, 238] on icon at bounding box center [351, 286] width 7 height 7
click at [349, 238] on icon at bounding box center [351, 286] width 7 height 7
click at [315, 238] on icon at bounding box center [316, 286] width 7 height 7
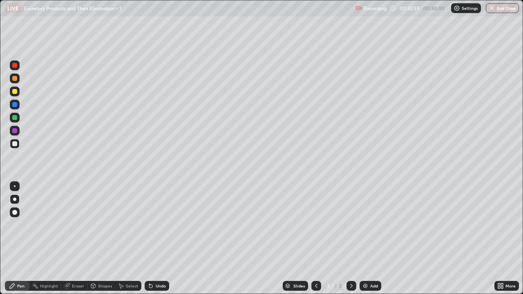
click at [350, 238] on div at bounding box center [351, 286] width 10 height 16
click at [16, 92] on div at bounding box center [14, 91] width 5 height 5
click at [103, 238] on div "Shapes" at bounding box center [105, 286] width 14 height 4
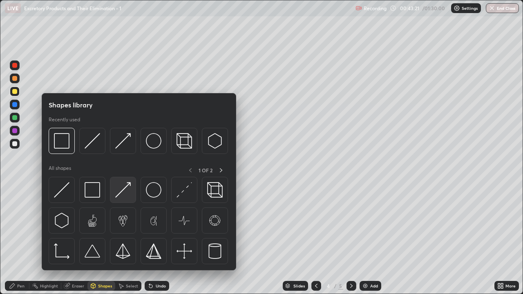
click at [123, 194] on img at bounding box center [123, 190] width 16 height 16
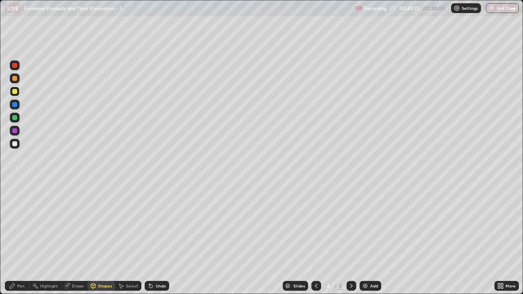
click at [22, 238] on div "Pen" at bounding box center [20, 286] width 7 height 4
click at [19, 146] on div at bounding box center [15, 144] width 10 height 10
click at [101, 238] on div "Shapes" at bounding box center [105, 286] width 14 height 4
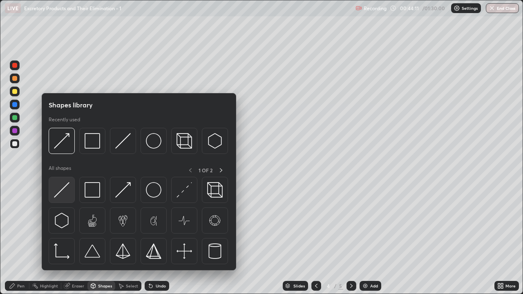
click at [68, 196] on img at bounding box center [62, 190] width 16 height 16
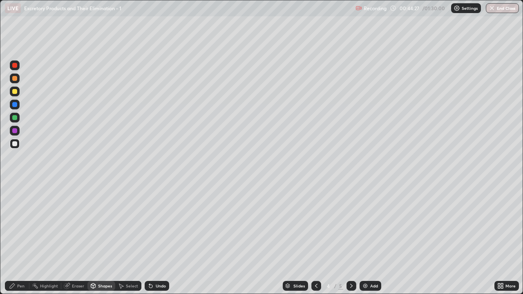
click at [16, 92] on div at bounding box center [14, 91] width 5 height 5
click at [21, 238] on div "Pen" at bounding box center [20, 286] width 7 height 4
click at [17, 144] on div at bounding box center [14, 143] width 5 height 5
click at [97, 238] on div "Shapes" at bounding box center [101, 286] width 28 height 10
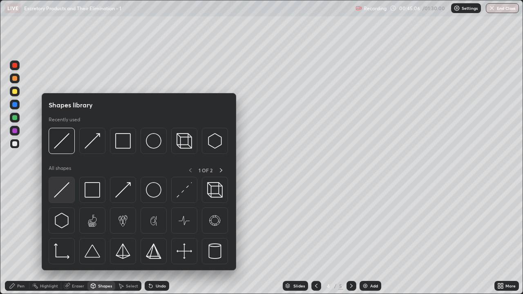
click at [71, 194] on div at bounding box center [62, 190] width 26 height 26
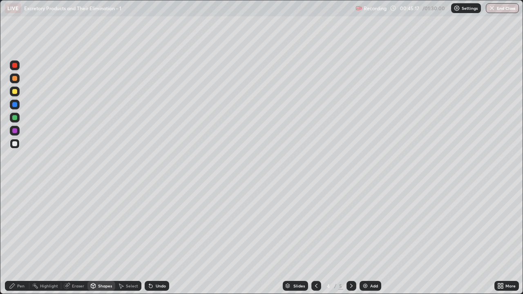
click at [16, 145] on div at bounding box center [14, 143] width 5 height 5
click at [24, 238] on div "Pen" at bounding box center [17, 286] width 24 height 10
click at [16, 92] on div at bounding box center [14, 91] width 5 height 5
click at [105, 238] on div "Shapes" at bounding box center [105, 286] width 14 height 4
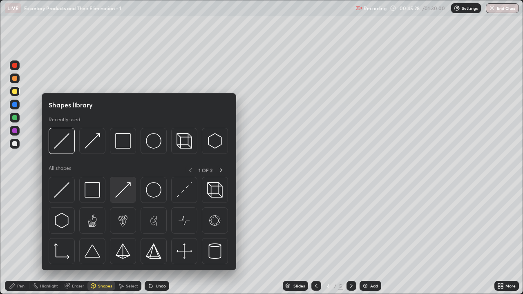
click at [126, 194] on img at bounding box center [123, 190] width 16 height 16
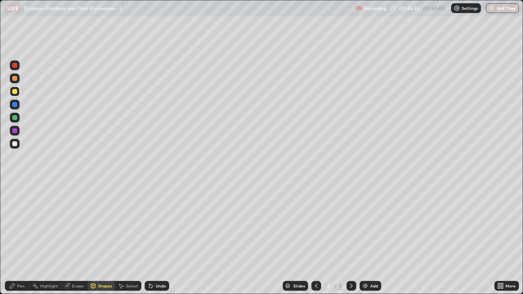
click at [16, 238] on div "Pen" at bounding box center [17, 286] width 24 height 10
click at [15, 147] on div at bounding box center [15, 144] width 10 height 10
click at [99, 238] on div "Shapes" at bounding box center [105, 286] width 14 height 4
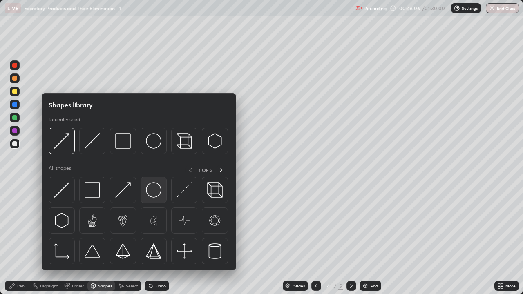
click at [155, 193] on img at bounding box center [154, 190] width 16 height 16
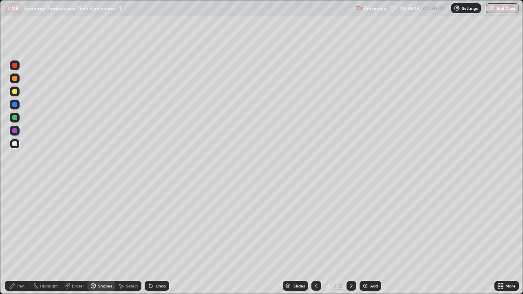
click at [49, 238] on div "Highlight" at bounding box center [45, 286] width 32 height 10
click at [74, 238] on div "Eraser" at bounding box center [78, 286] width 12 height 4
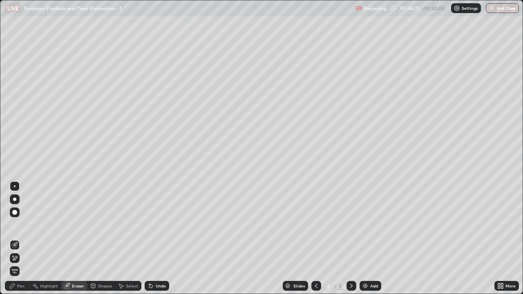
click at [17, 238] on icon at bounding box center [15, 258] width 4 height 4
click at [149, 238] on icon at bounding box center [149, 284] width 1 height 1
click at [149, 238] on icon at bounding box center [150, 286] width 3 height 3
click at [24, 238] on div "Pen" at bounding box center [17, 286] width 24 height 10
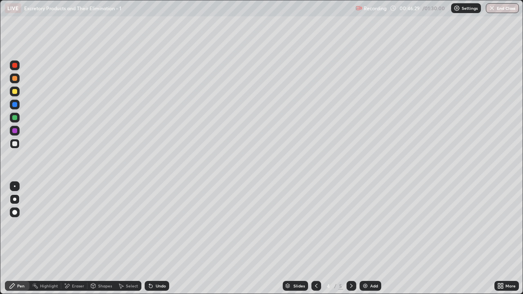
click at [15, 92] on div at bounding box center [14, 91] width 5 height 5
click at [80, 238] on div "Eraser" at bounding box center [78, 286] width 12 height 4
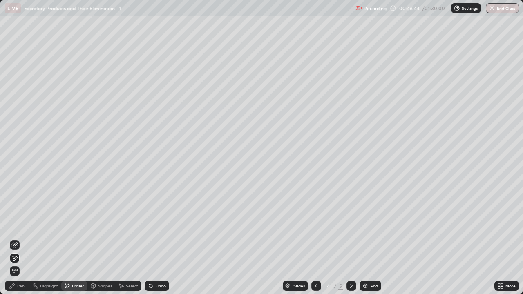
click at [22, 238] on div "Pen" at bounding box center [20, 286] width 7 height 4
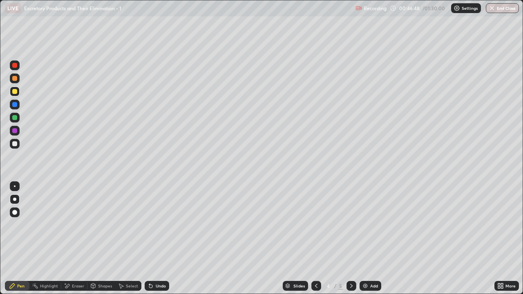
click at [77, 238] on div "Eraser" at bounding box center [78, 286] width 12 height 4
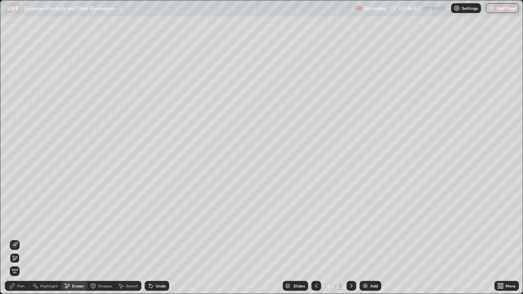
click at [19, 238] on div "Pen" at bounding box center [20, 286] width 7 height 4
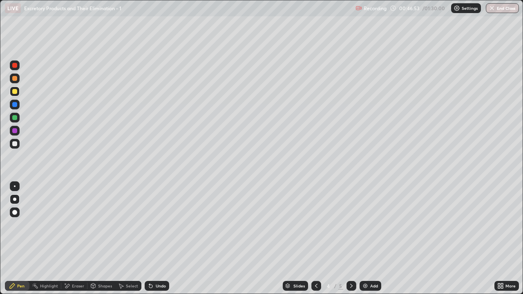
click at [16, 146] on div at bounding box center [15, 144] width 10 height 10
click at [350, 238] on icon at bounding box center [351, 286] width 2 height 4
click at [350, 238] on icon at bounding box center [351, 286] width 7 height 7
click at [315, 238] on icon at bounding box center [316, 286] width 7 height 7
click at [349, 238] on icon at bounding box center [351, 286] width 7 height 7
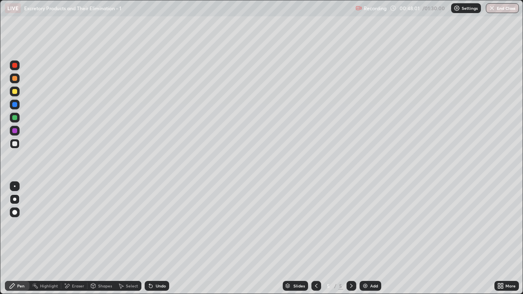
click at [350, 238] on icon at bounding box center [351, 286] width 7 height 7
click at [365, 238] on img at bounding box center [365, 286] width 7 height 7
click at [15, 80] on div at bounding box center [14, 78] width 5 height 5
click at [15, 92] on div at bounding box center [14, 91] width 5 height 5
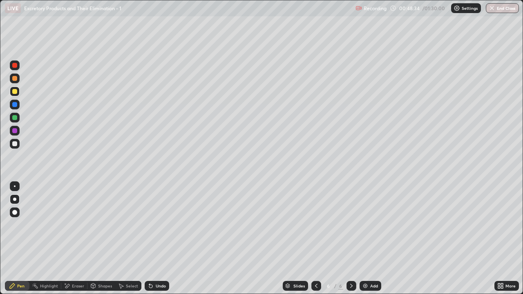
click at [16, 82] on div at bounding box center [15, 78] width 10 height 10
click at [105, 238] on div "Shapes" at bounding box center [105, 286] width 14 height 4
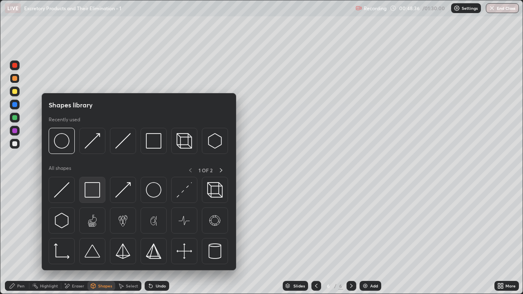
click at [93, 193] on img at bounding box center [93, 190] width 16 height 16
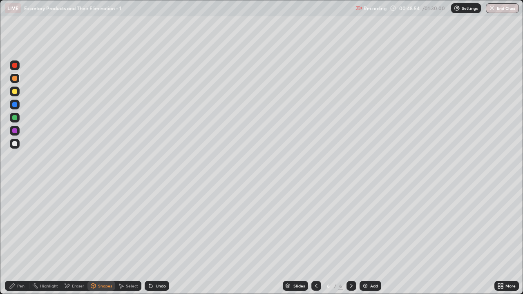
click at [76, 238] on div "Eraser" at bounding box center [74, 286] width 26 height 10
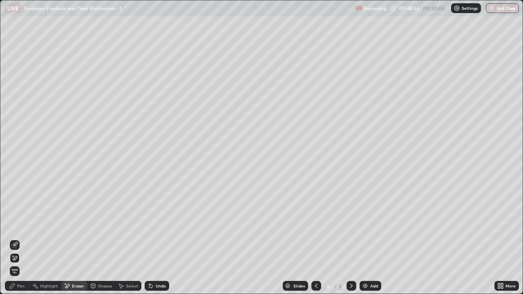
click at [21, 238] on div "Pen" at bounding box center [17, 286] width 24 height 10
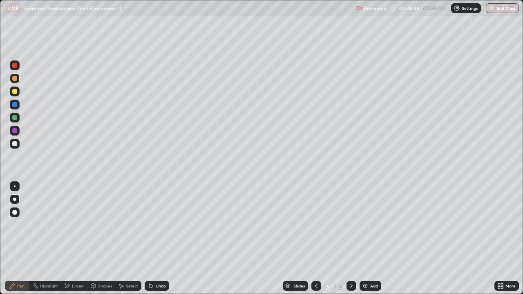
click at [17, 143] on div at bounding box center [14, 143] width 5 height 5
click at [77, 238] on div "Eraser" at bounding box center [78, 286] width 12 height 4
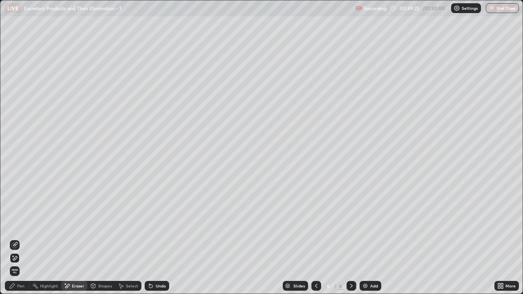
click at [19, 238] on div "Pen" at bounding box center [20, 286] width 7 height 4
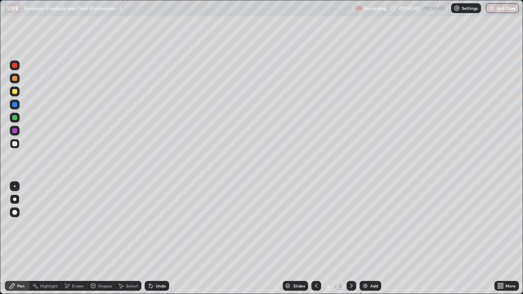
click at [79, 238] on div "Eraser" at bounding box center [78, 286] width 12 height 4
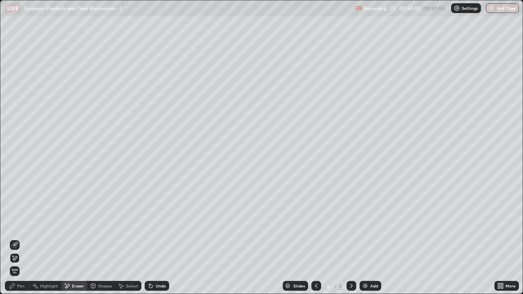
click at [102, 238] on div "Shapes" at bounding box center [105, 286] width 14 height 4
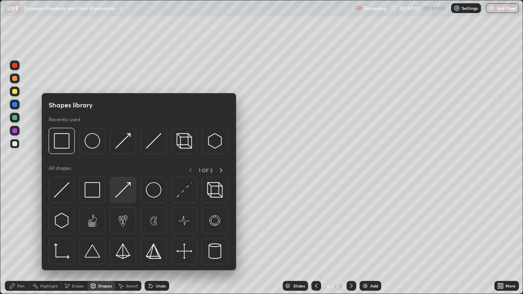
click at [125, 191] on img at bounding box center [123, 190] width 16 height 16
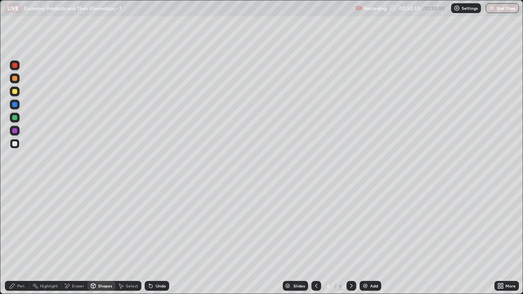
click at [15, 92] on div at bounding box center [14, 91] width 5 height 5
click at [102, 238] on div "Shapes" at bounding box center [105, 286] width 14 height 4
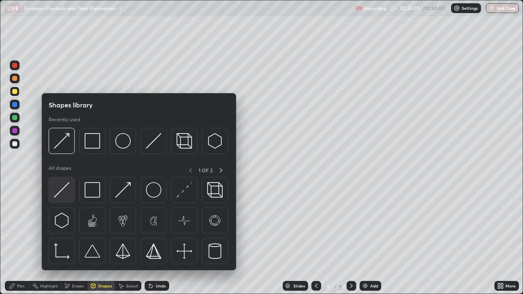
click at [69, 193] on img at bounding box center [62, 190] width 16 height 16
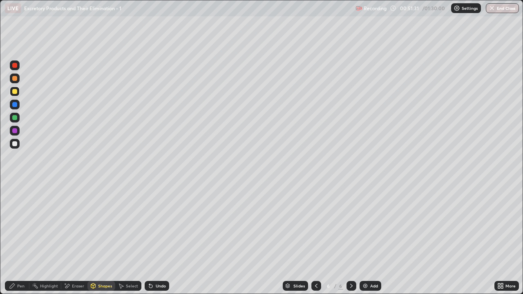
click at [20, 238] on div "Pen" at bounding box center [20, 286] width 7 height 4
click at [104, 238] on div "Shapes" at bounding box center [105, 286] width 14 height 4
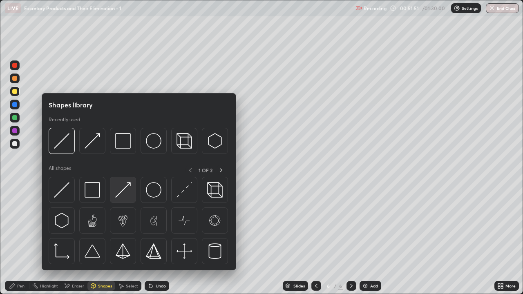
click at [126, 193] on img at bounding box center [123, 190] width 16 height 16
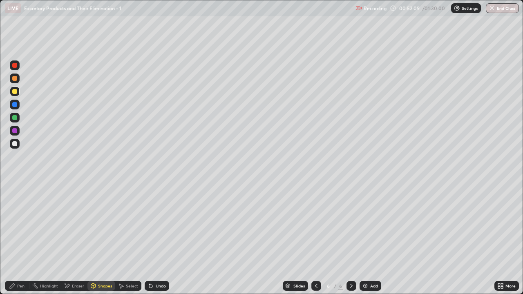
click at [78, 238] on div "Eraser" at bounding box center [78, 286] width 12 height 4
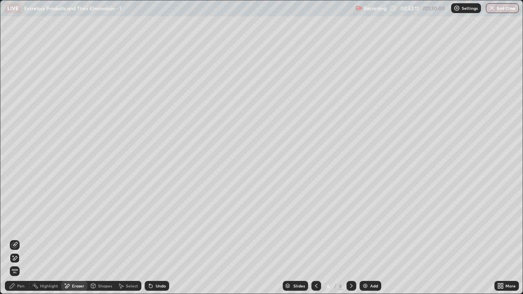
click at [19, 238] on div "Pen" at bounding box center [17, 286] width 24 height 10
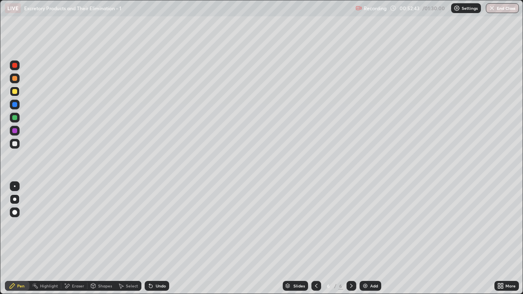
click at [77, 238] on div "Eraser" at bounding box center [78, 286] width 12 height 4
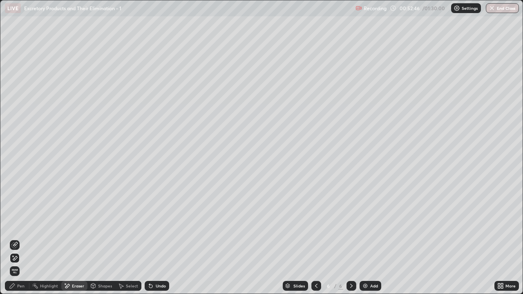
click at [22, 238] on div "Pen" at bounding box center [20, 286] width 7 height 4
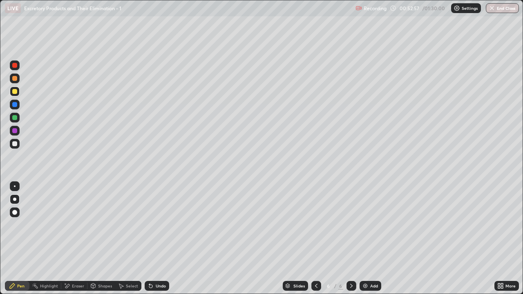
click at [15, 143] on div at bounding box center [14, 143] width 5 height 5
click at [15, 145] on div at bounding box center [14, 143] width 5 height 5
click at [102, 238] on div "Shapes" at bounding box center [105, 286] width 14 height 4
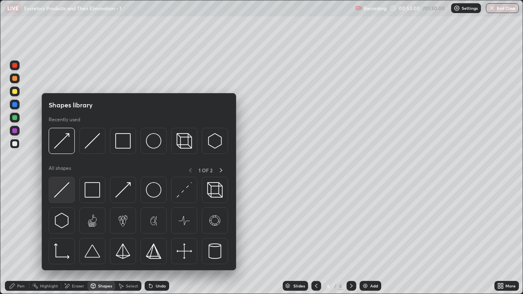
click at [67, 194] on img at bounding box center [62, 190] width 16 height 16
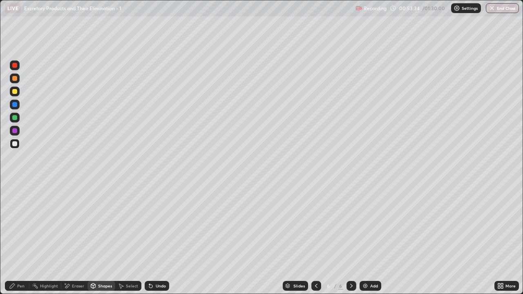
click at [16, 118] on div at bounding box center [14, 117] width 5 height 5
click at [24, 238] on div "Pen" at bounding box center [17, 286] width 24 height 10
click at [15, 145] on div at bounding box center [14, 143] width 5 height 5
click at [100, 238] on div "Shapes" at bounding box center [105, 286] width 14 height 4
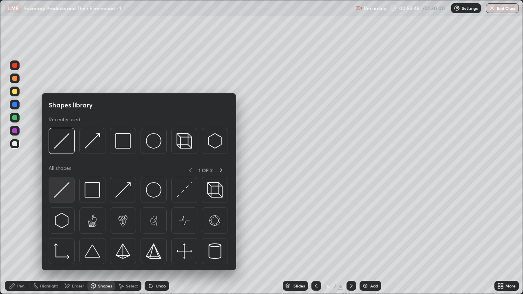
click at [65, 191] on img at bounding box center [62, 190] width 16 height 16
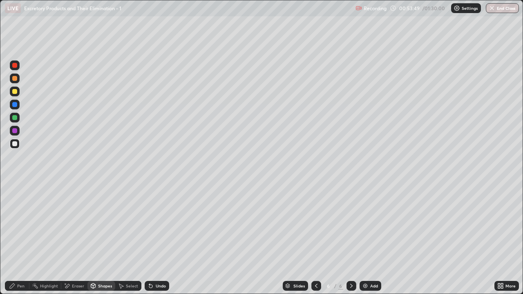
click at [22, 238] on div "Pen" at bounding box center [20, 286] width 7 height 4
click at [16, 121] on div at bounding box center [15, 118] width 10 height 10
click at [102, 238] on div "Shapes" at bounding box center [105, 286] width 14 height 4
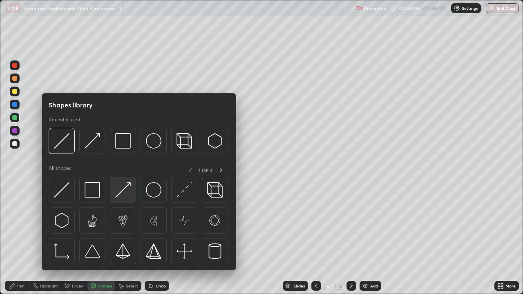
click at [126, 196] on img at bounding box center [123, 190] width 16 height 16
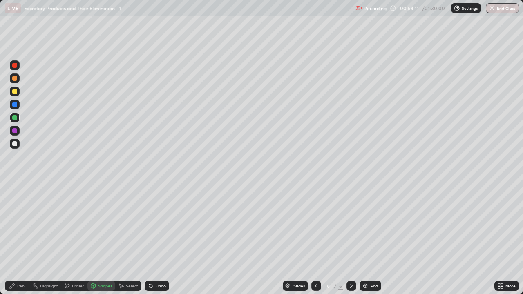
click at [20, 238] on div "Pen" at bounding box center [20, 286] width 7 height 4
click at [15, 91] on div at bounding box center [14, 91] width 5 height 5
click at [102, 238] on div "Shapes" at bounding box center [105, 286] width 14 height 4
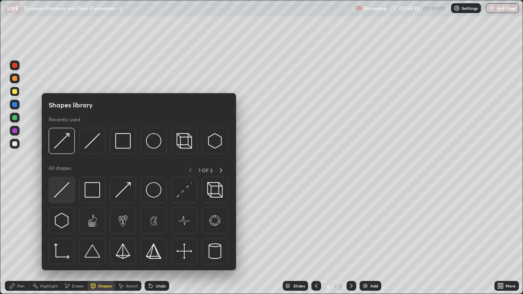
click at [68, 195] on img at bounding box center [62, 190] width 16 height 16
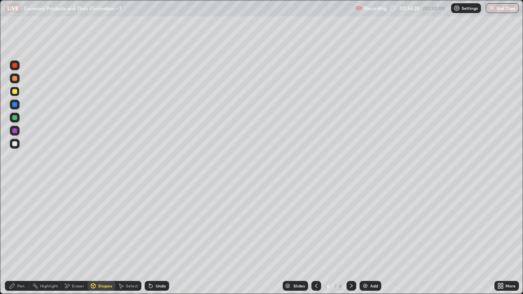
click at [352, 238] on icon at bounding box center [351, 286] width 7 height 7
click at [364, 238] on img at bounding box center [365, 286] width 7 height 7
click at [16, 80] on div at bounding box center [14, 78] width 5 height 5
click at [23, 238] on div "Pen" at bounding box center [20, 286] width 7 height 4
click at [17, 93] on div at bounding box center [15, 92] width 10 height 10
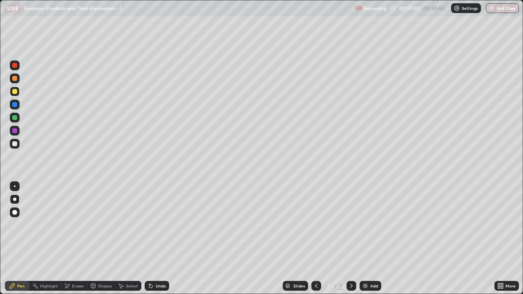
click at [15, 131] on div at bounding box center [14, 130] width 5 height 5
click at [100, 238] on div "Shapes" at bounding box center [105, 286] width 14 height 4
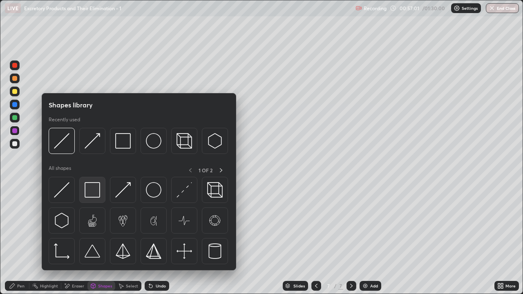
click at [90, 189] on img at bounding box center [93, 190] width 16 height 16
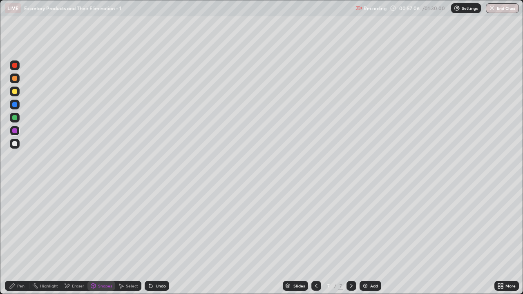
click at [102, 238] on div "Shapes" at bounding box center [105, 286] width 14 height 4
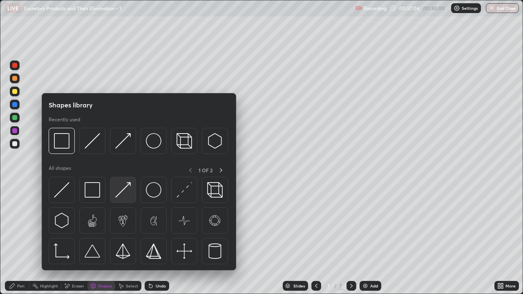
click at [129, 198] on div at bounding box center [123, 190] width 26 height 26
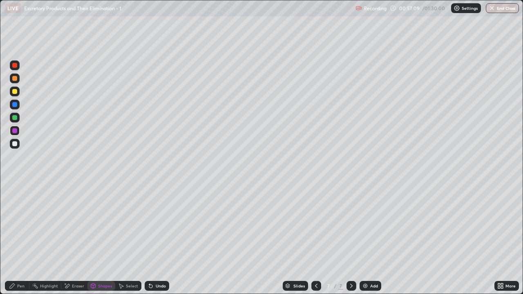
click at [17, 238] on div "Pen" at bounding box center [17, 286] width 24 height 10
click at [14, 95] on div at bounding box center [15, 92] width 10 height 10
click at [17, 145] on div at bounding box center [14, 143] width 5 height 5
click at [102, 238] on div "Shapes" at bounding box center [105, 286] width 14 height 4
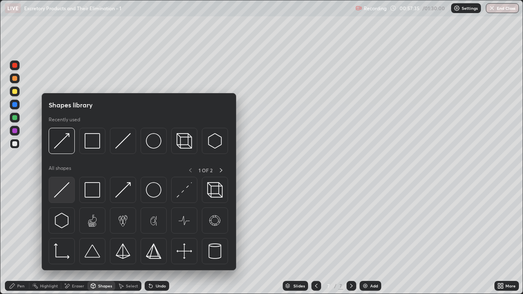
click at [67, 191] on img at bounding box center [62, 190] width 16 height 16
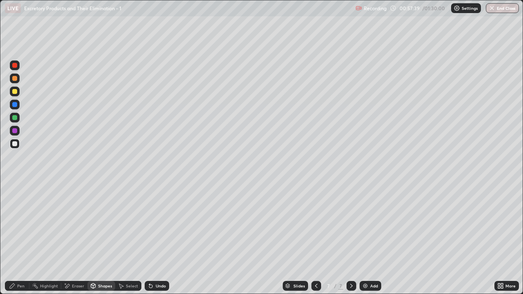
click at [24, 238] on div "Pen" at bounding box center [17, 286] width 24 height 10
click at [23, 238] on div "Pen" at bounding box center [20, 286] width 7 height 4
click at [19, 92] on div at bounding box center [15, 92] width 10 height 10
click at [18, 144] on div at bounding box center [15, 144] width 10 height 10
click at [104, 238] on div "Shapes" at bounding box center [101, 286] width 28 height 10
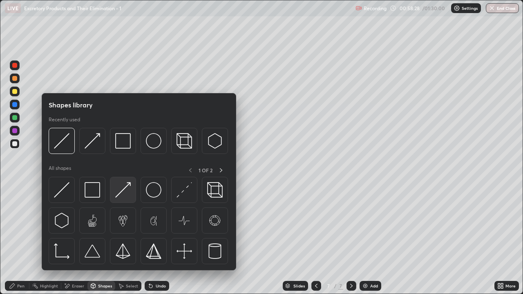
click at [122, 191] on img at bounding box center [123, 190] width 16 height 16
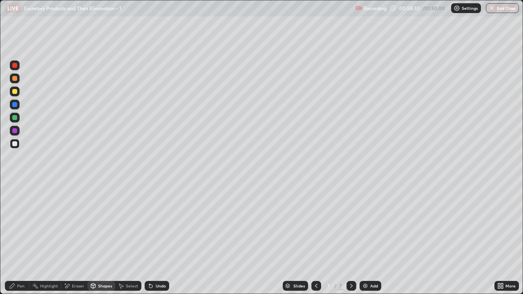
click at [22, 238] on div "Pen" at bounding box center [20, 286] width 7 height 4
click at [20, 238] on div "Pen" at bounding box center [20, 286] width 7 height 4
click at [17, 93] on div at bounding box center [15, 92] width 10 height 10
click at [24, 238] on div "Pen" at bounding box center [20, 286] width 7 height 4
click at [15, 145] on div at bounding box center [14, 143] width 5 height 5
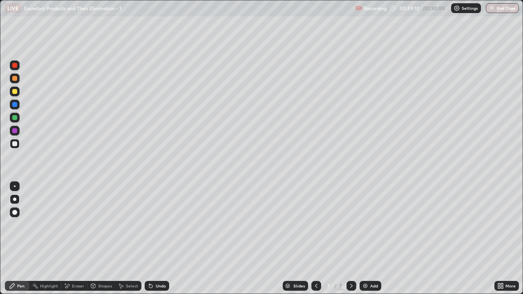
click at [102, 238] on div "Shapes" at bounding box center [105, 286] width 14 height 4
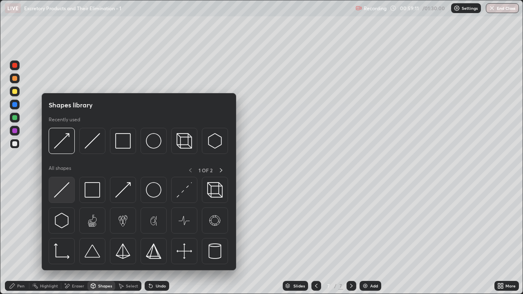
click at [63, 192] on img at bounding box center [62, 190] width 16 height 16
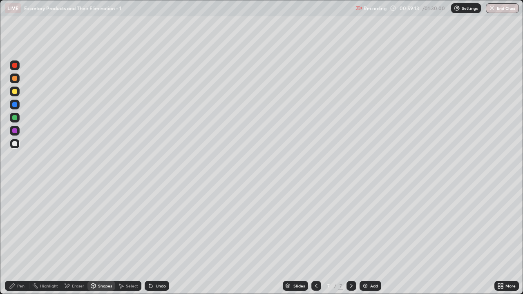
click at [98, 238] on div "Shapes" at bounding box center [105, 286] width 14 height 4
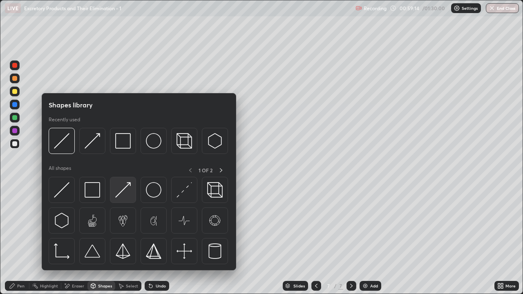
click at [121, 194] on img at bounding box center [123, 190] width 16 height 16
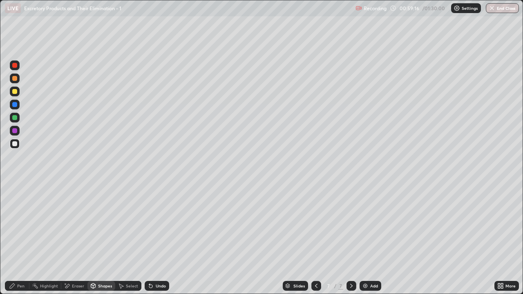
click at [21, 238] on div "Pen" at bounding box center [20, 286] width 7 height 4
click at [24, 238] on div "Pen" at bounding box center [20, 286] width 7 height 4
click at [17, 144] on div at bounding box center [14, 143] width 5 height 5
click at [17, 94] on div at bounding box center [15, 92] width 10 height 10
click at [104, 238] on div "Shapes" at bounding box center [105, 286] width 14 height 4
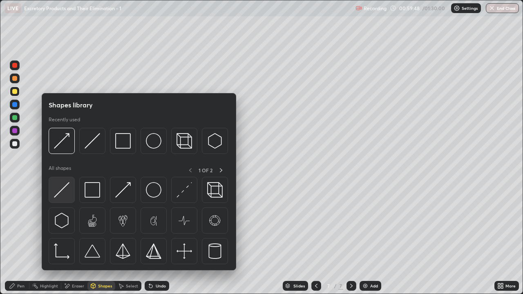
click at [65, 196] on img at bounding box center [62, 190] width 16 height 16
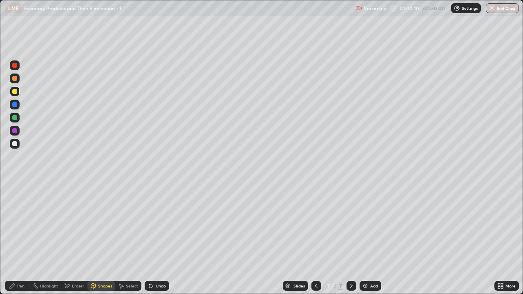
click at [80, 238] on div "Eraser" at bounding box center [78, 286] width 12 height 4
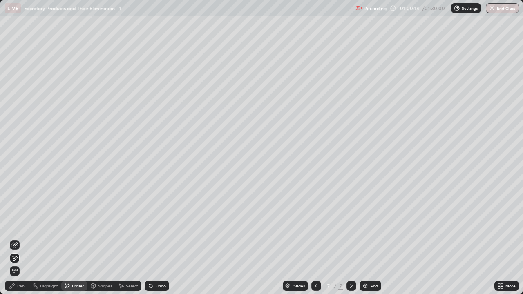
click at [22, 238] on div "Pen" at bounding box center [20, 286] width 7 height 4
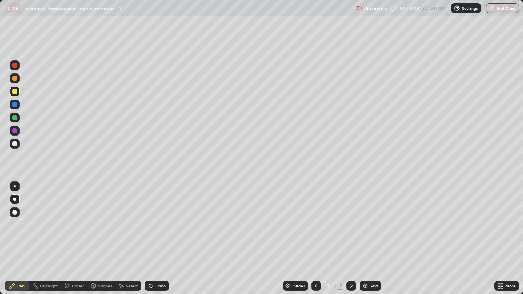
click at [22, 238] on div "Pen" at bounding box center [17, 286] width 24 height 10
click at [16, 146] on div at bounding box center [14, 143] width 5 height 5
click at [99, 238] on div "Shapes" at bounding box center [105, 286] width 14 height 4
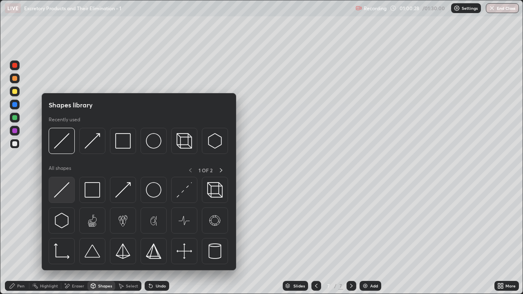
click at [64, 192] on img at bounding box center [62, 190] width 16 height 16
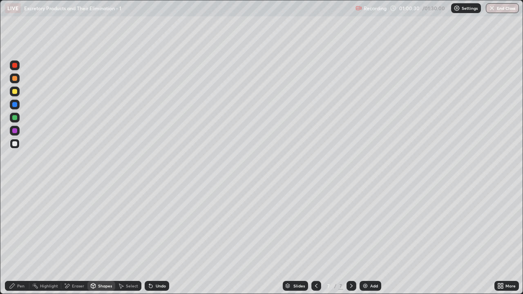
click at [110, 238] on div "Shapes" at bounding box center [105, 286] width 14 height 4
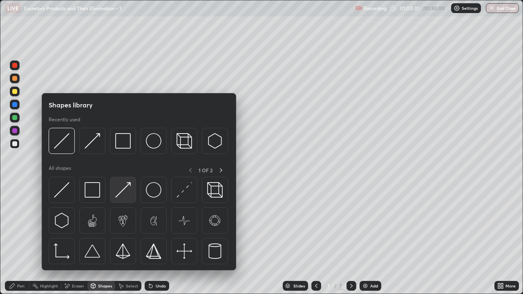
click at [126, 192] on img at bounding box center [123, 190] width 16 height 16
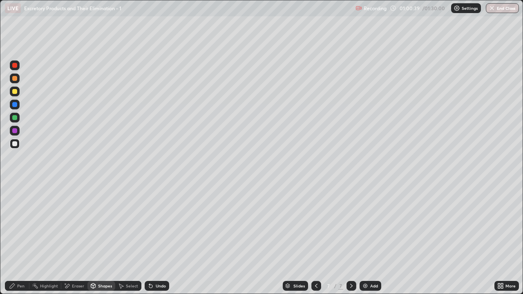
click at [21, 238] on div "Pen" at bounding box center [20, 286] width 7 height 4
click at [15, 92] on div at bounding box center [14, 91] width 5 height 5
click at [99, 238] on div "Shapes" at bounding box center [101, 286] width 28 height 10
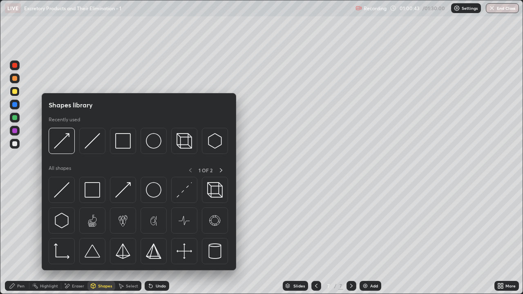
click at [17, 238] on div "Pen" at bounding box center [17, 286] width 24 height 10
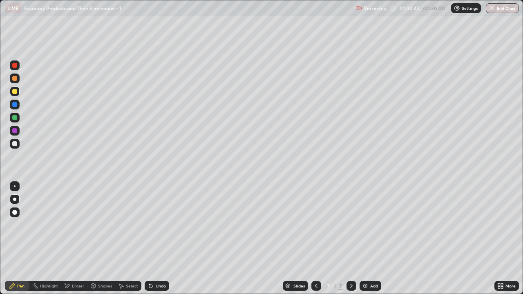
click at [13, 142] on div at bounding box center [14, 143] width 5 height 5
click at [15, 92] on div at bounding box center [14, 91] width 5 height 5
click at [101, 238] on div "Shapes" at bounding box center [105, 286] width 14 height 4
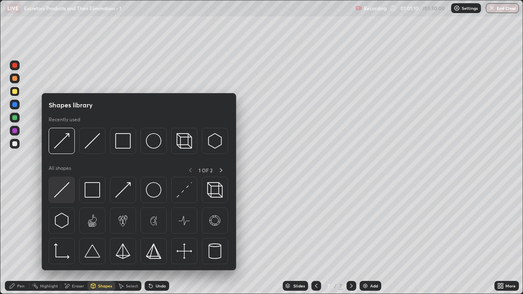
click at [67, 194] on img at bounding box center [62, 190] width 16 height 16
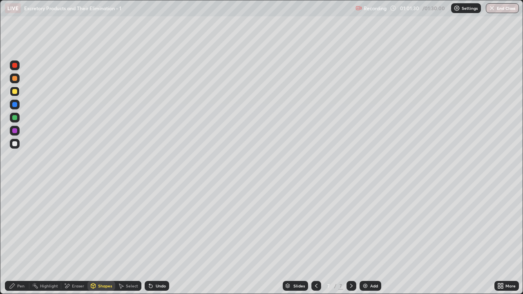
click at [105, 238] on div "Shapes" at bounding box center [105, 286] width 14 height 4
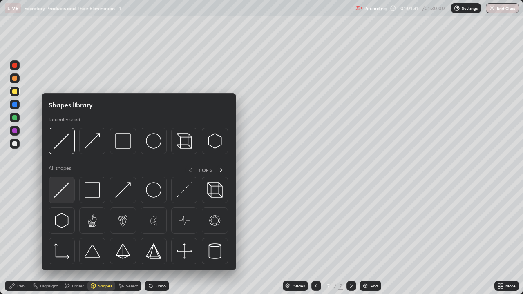
click at [67, 193] on img at bounding box center [62, 190] width 16 height 16
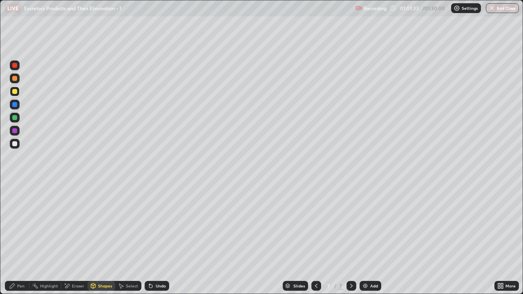
click at [20, 238] on div "Pen" at bounding box center [20, 286] width 7 height 4
click at [16, 145] on div at bounding box center [14, 143] width 5 height 5
click at [102, 238] on div "Shapes" at bounding box center [101, 286] width 28 height 10
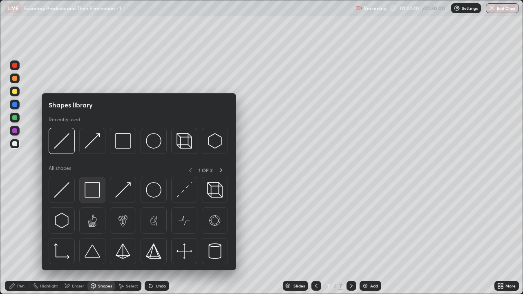
click at [91, 194] on img at bounding box center [93, 190] width 16 height 16
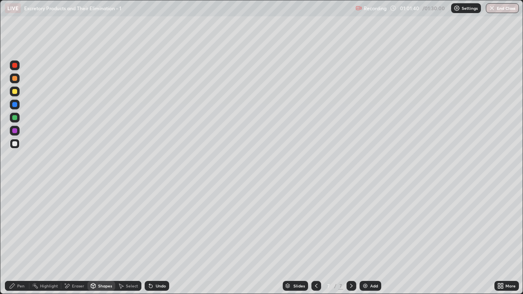
click at [102, 238] on div "Shapes" at bounding box center [105, 286] width 14 height 4
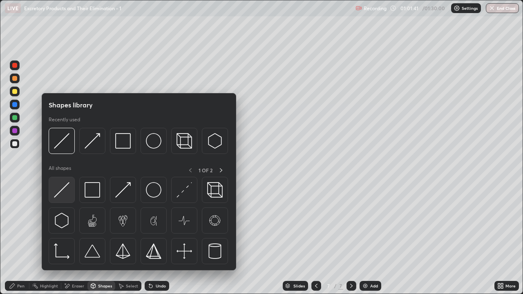
click at [67, 191] on img at bounding box center [62, 190] width 16 height 16
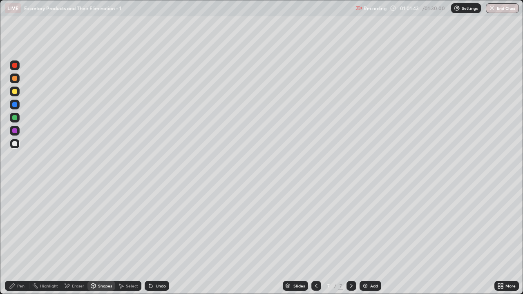
click at [107, 238] on div "Shapes" at bounding box center [105, 286] width 14 height 4
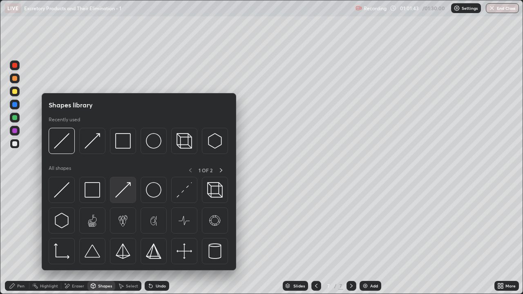
click at [126, 194] on img at bounding box center [123, 190] width 16 height 16
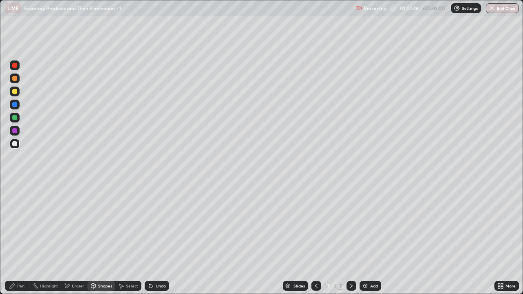
click at [20, 238] on div "Pen" at bounding box center [20, 286] width 7 height 4
click at [16, 93] on div at bounding box center [14, 91] width 5 height 5
click at [16, 145] on div at bounding box center [14, 143] width 5 height 5
click at [15, 91] on div at bounding box center [14, 91] width 5 height 5
click at [106, 238] on div "Shapes" at bounding box center [105, 286] width 14 height 4
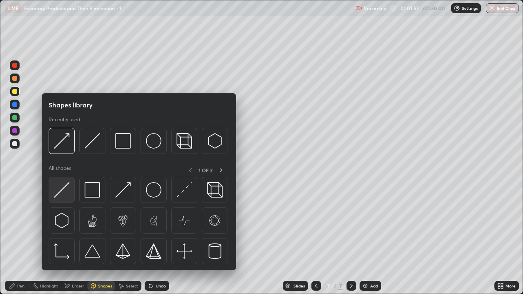
click at [69, 196] on img at bounding box center [62, 190] width 16 height 16
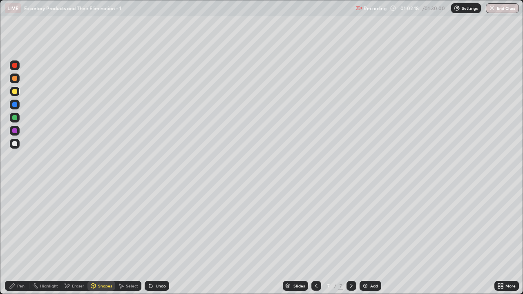
click at [18, 94] on div at bounding box center [15, 92] width 10 height 10
click at [24, 238] on div "Pen" at bounding box center [20, 286] width 7 height 4
click at [15, 144] on div at bounding box center [14, 143] width 5 height 5
click at [100, 238] on div "Shapes" at bounding box center [105, 286] width 14 height 4
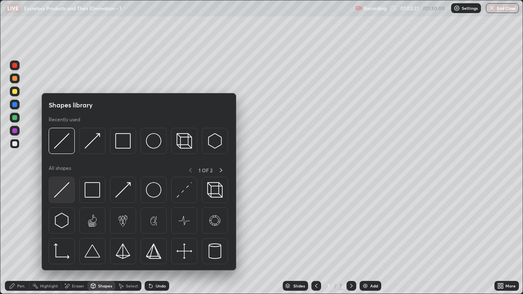
click at [66, 192] on img at bounding box center [62, 190] width 16 height 16
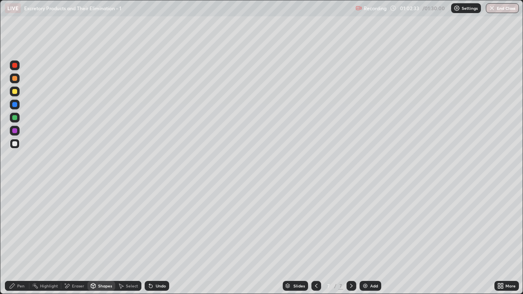
click at [102, 238] on div "Shapes" at bounding box center [105, 286] width 14 height 4
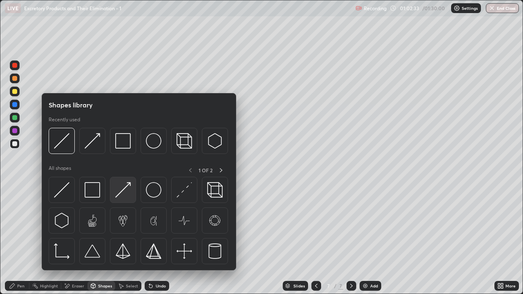
click at [126, 193] on img at bounding box center [123, 190] width 16 height 16
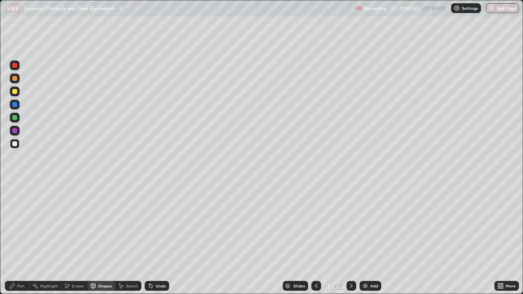
click at [24, 238] on div "Pen" at bounding box center [20, 286] width 7 height 4
click at [16, 146] on div at bounding box center [15, 144] width 10 height 10
click at [18, 238] on div "Pen" at bounding box center [17, 286] width 24 height 10
click at [15, 93] on div at bounding box center [14, 91] width 5 height 5
click at [105, 238] on div "Shapes" at bounding box center [105, 286] width 14 height 4
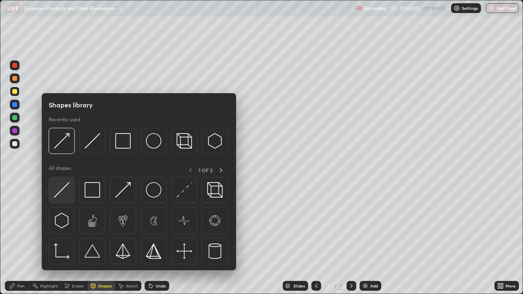
click at [68, 196] on img at bounding box center [62, 190] width 16 height 16
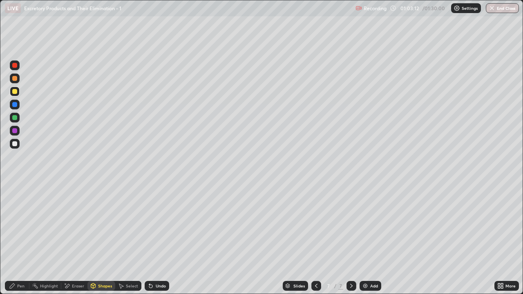
click at [18, 238] on div "Pen" at bounding box center [17, 286] width 24 height 10
click at [16, 145] on div at bounding box center [14, 143] width 5 height 5
click at [19, 91] on div at bounding box center [15, 92] width 10 height 10
click at [102, 238] on div "Shapes" at bounding box center [105, 286] width 14 height 4
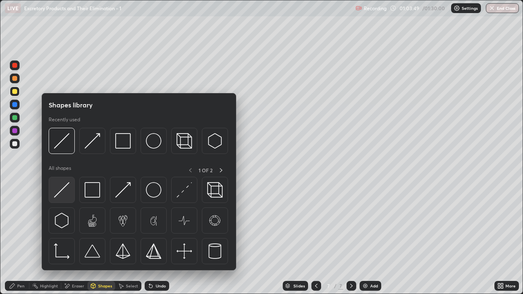
click at [67, 195] on img at bounding box center [62, 190] width 16 height 16
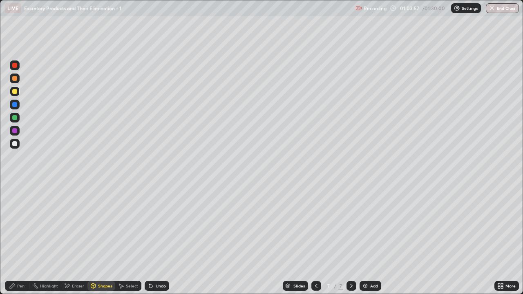
click at [22, 238] on div "Pen" at bounding box center [20, 286] width 7 height 4
click at [16, 145] on div at bounding box center [14, 143] width 5 height 5
click at [100, 238] on div "Shapes" at bounding box center [105, 286] width 14 height 4
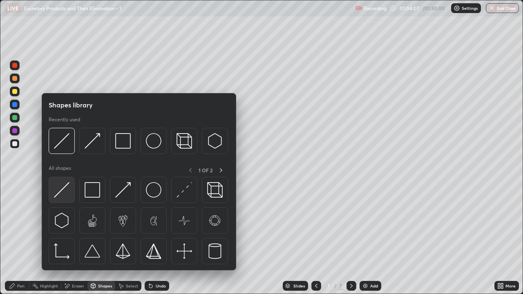
click at [64, 196] on img at bounding box center [62, 190] width 16 height 16
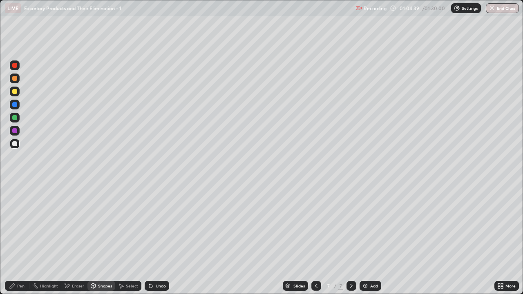
click at [13, 145] on div at bounding box center [14, 143] width 5 height 5
click at [18, 238] on div "Pen" at bounding box center [20, 286] width 7 height 4
click at [16, 93] on div at bounding box center [14, 91] width 5 height 5
click at [105, 238] on div "Shapes" at bounding box center [101, 286] width 28 height 10
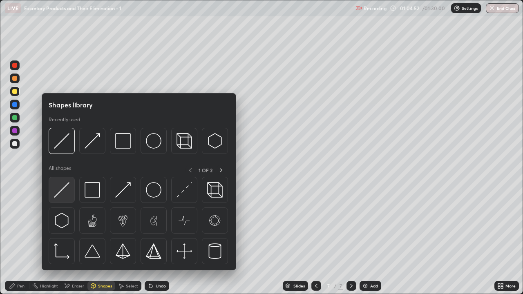
click at [67, 194] on img at bounding box center [62, 190] width 16 height 16
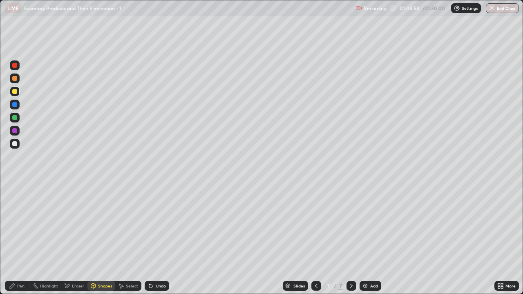
click at [19, 238] on div "Pen" at bounding box center [20, 286] width 7 height 4
click at [16, 145] on div at bounding box center [14, 143] width 5 height 5
click at [100, 238] on div "Shapes" at bounding box center [105, 286] width 14 height 4
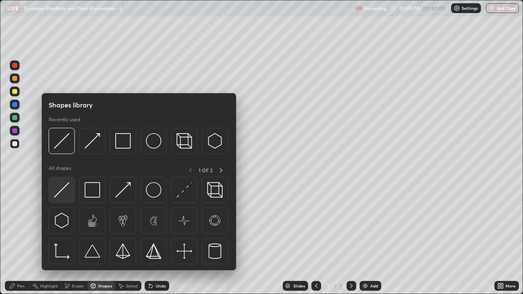
click at [69, 194] on img at bounding box center [62, 190] width 16 height 16
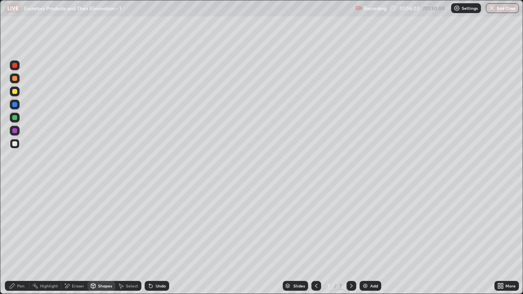
click at [350, 238] on icon at bounding box center [351, 286] width 7 height 7
click at [365, 238] on img at bounding box center [365, 286] width 7 height 7
click at [16, 91] on div at bounding box center [14, 91] width 5 height 5
click at [22, 238] on div "Pen" at bounding box center [20, 286] width 7 height 4
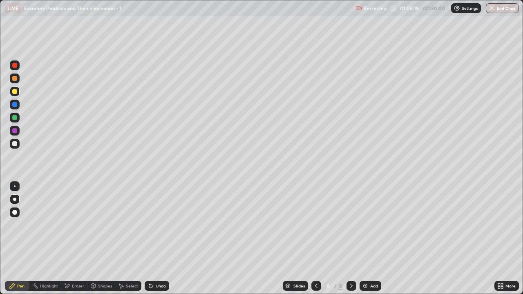
click at [17, 145] on div at bounding box center [14, 143] width 5 height 5
click at [97, 238] on div "Shapes" at bounding box center [101, 286] width 28 height 16
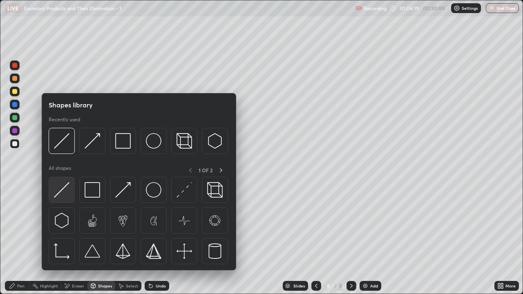
click at [65, 194] on img at bounding box center [62, 190] width 16 height 16
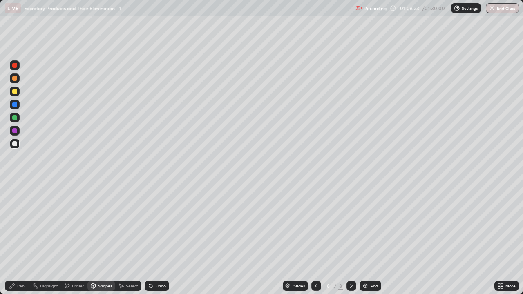
click at [27, 238] on div "Pen" at bounding box center [17, 286] width 24 height 10
click at [24, 238] on div "Pen" at bounding box center [20, 286] width 7 height 4
click at [17, 146] on div at bounding box center [15, 144] width 10 height 10
click at [105, 238] on div "Shapes" at bounding box center [101, 286] width 28 height 10
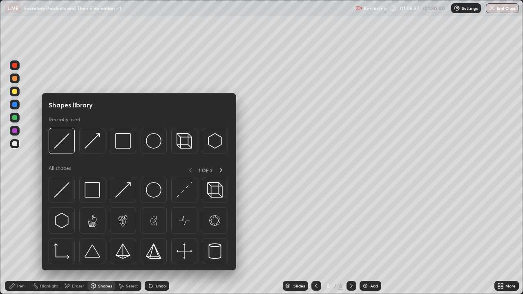
click at [15, 93] on div at bounding box center [14, 91] width 5 height 5
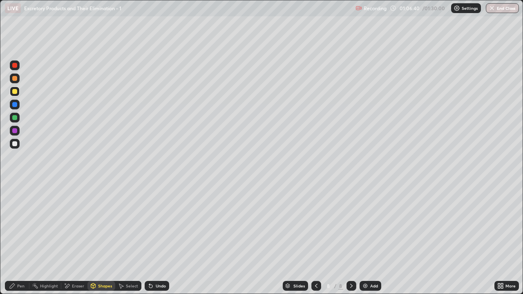
click at [106, 238] on div "Shapes" at bounding box center [105, 286] width 14 height 4
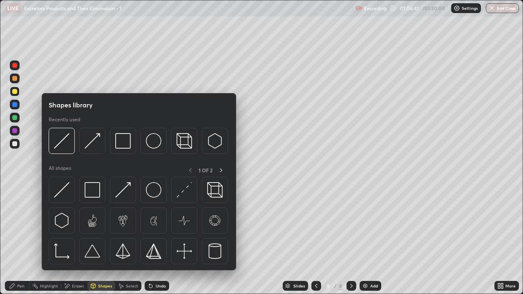
click at [15, 144] on div at bounding box center [14, 143] width 5 height 5
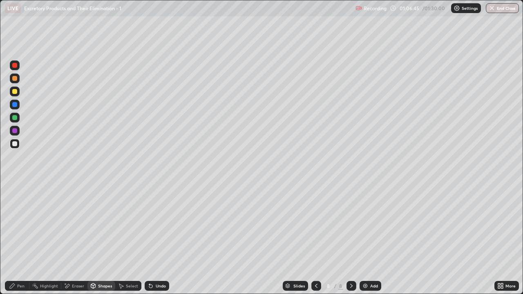
click at [78, 238] on div "Eraser" at bounding box center [78, 286] width 12 height 4
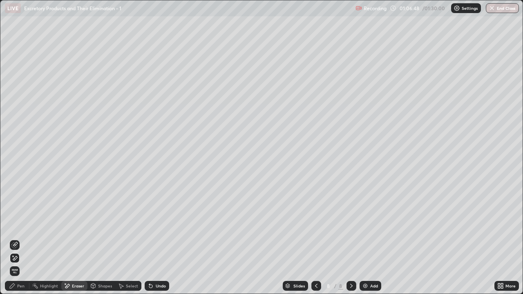
click at [22, 238] on div "Pen" at bounding box center [20, 286] width 7 height 4
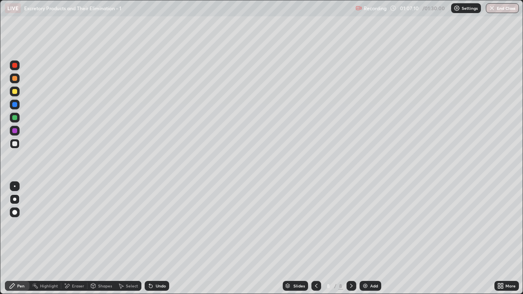
click at [77, 238] on div "Eraser" at bounding box center [78, 286] width 12 height 4
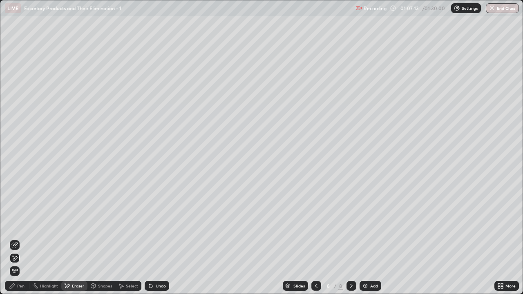
click at [102, 238] on div "Shapes" at bounding box center [105, 286] width 14 height 4
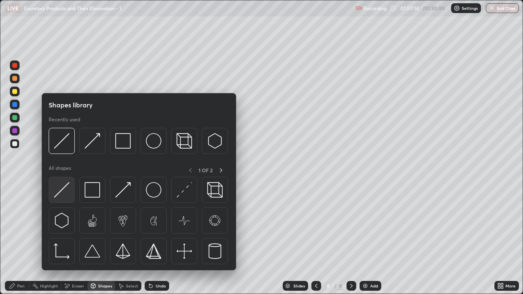
click at [64, 195] on img at bounding box center [62, 190] width 16 height 16
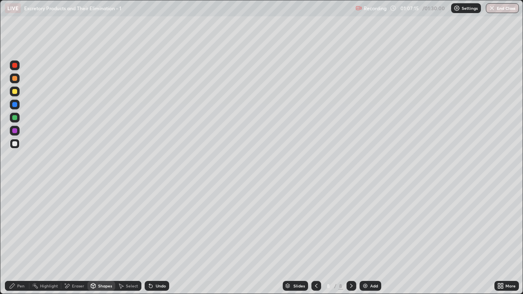
click at [13, 92] on div at bounding box center [14, 91] width 5 height 5
click at [79, 238] on div "Eraser" at bounding box center [78, 286] width 12 height 4
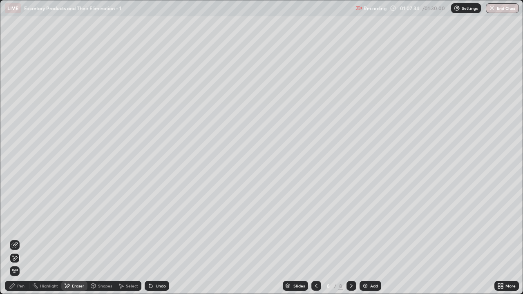
click at [151, 238] on icon at bounding box center [150, 286] width 7 height 7
click at [16, 238] on icon at bounding box center [15, 244] width 4 height 4
click at [24, 238] on div "Pen" at bounding box center [17, 286] width 24 height 10
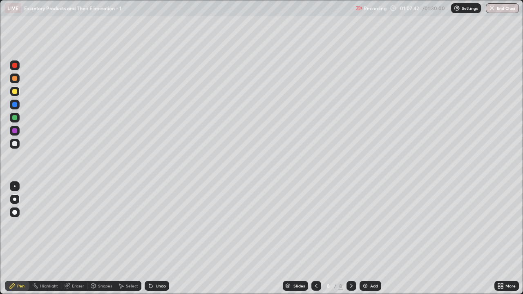
click at [15, 91] on div at bounding box center [14, 91] width 5 height 5
click at [16, 147] on div at bounding box center [15, 144] width 10 height 10
click at [87, 238] on div "Shapes" at bounding box center [101, 286] width 28 height 10
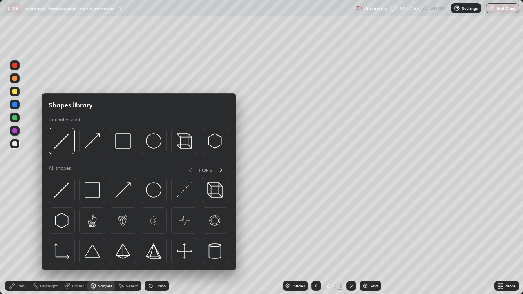
click at [102, 238] on div "Shapes" at bounding box center [105, 286] width 14 height 4
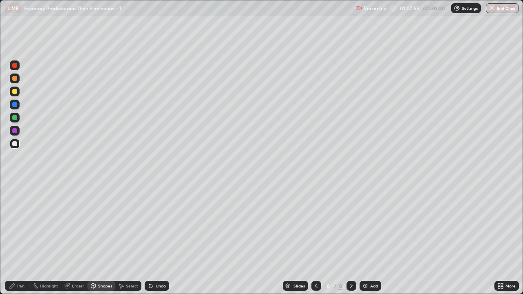
click at [73, 238] on div "Eraser" at bounding box center [78, 286] width 12 height 4
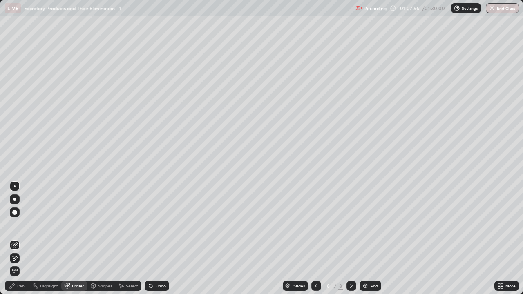
click at [99, 238] on div "Shapes" at bounding box center [105, 286] width 14 height 4
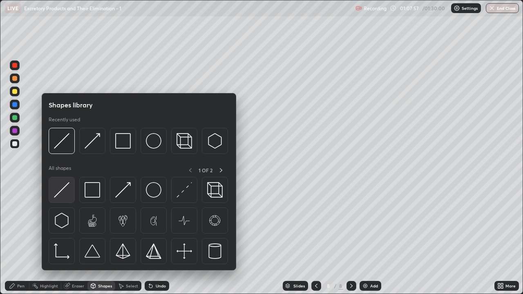
click at [64, 190] on img at bounding box center [62, 190] width 16 height 16
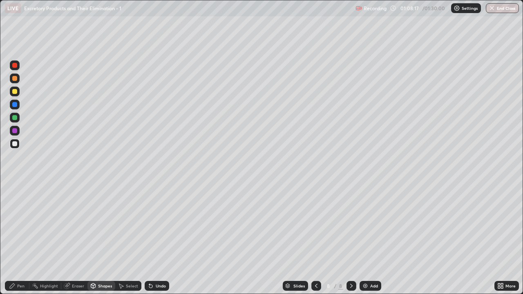
click at [16, 238] on div "Pen" at bounding box center [17, 286] width 24 height 10
click at [15, 92] on div at bounding box center [14, 91] width 5 height 5
click at [108, 238] on div "Shapes" at bounding box center [105, 286] width 14 height 4
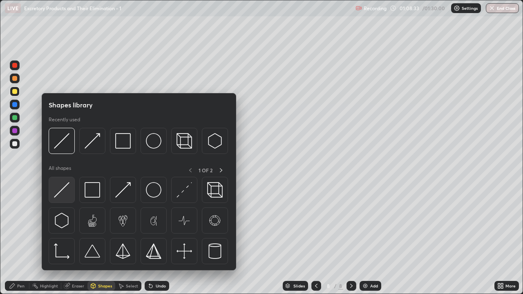
click at [71, 194] on div at bounding box center [62, 190] width 26 height 26
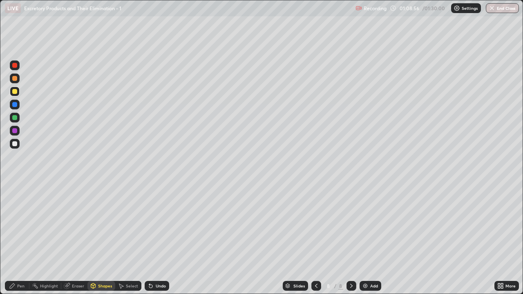
click at [16, 91] on div at bounding box center [14, 91] width 5 height 5
click at [22, 238] on div "Pen" at bounding box center [20, 286] width 7 height 4
click at [16, 146] on div at bounding box center [14, 143] width 5 height 5
click at [99, 238] on div "Shapes" at bounding box center [105, 286] width 14 height 4
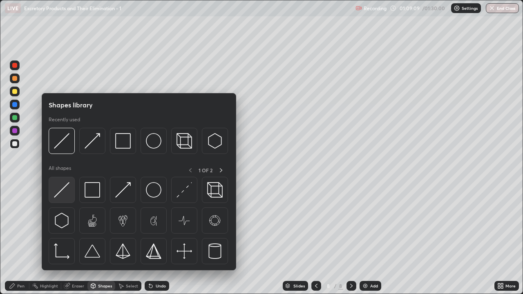
click at [68, 194] on img at bounding box center [62, 190] width 16 height 16
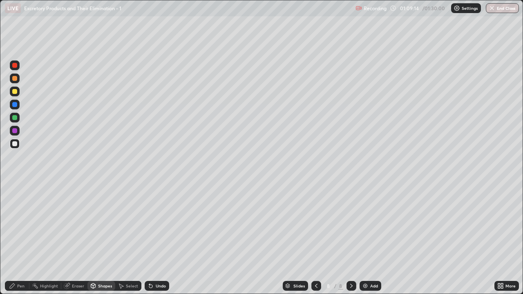
click at [22, 238] on div "Pen" at bounding box center [20, 286] width 7 height 4
click at [16, 93] on div at bounding box center [14, 91] width 5 height 5
click at [103, 238] on div "Shapes" at bounding box center [105, 286] width 14 height 4
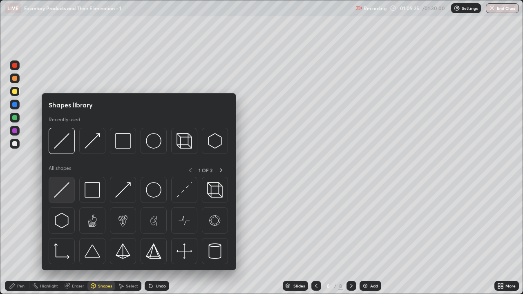
click at [69, 195] on img at bounding box center [62, 190] width 16 height 16
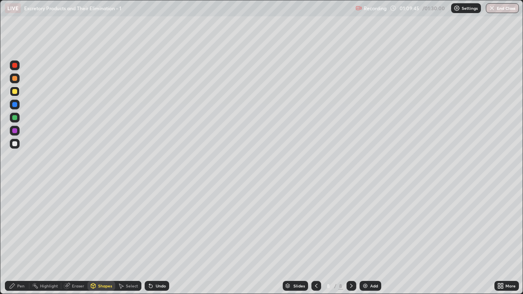
click at [15, 79] on div at bounding box center [14, 78] width 5 height 5
click at [15, 91] on div at bounding box center [14, 91] width 5 height 5
click at [20, 238] on div "Pen" at bounding box center [17, 286] width 24 height 10
click at [15, 132] on div at bounding box center [14, 130] width 5 height 5
click at [101, 238] on div "Shapes" at bounding box center [105, 286] width 14 height 4
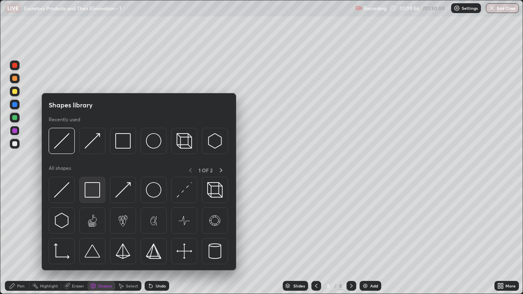
click at [92, 193] on img at bounding box center [93, 190] width 16 height 16
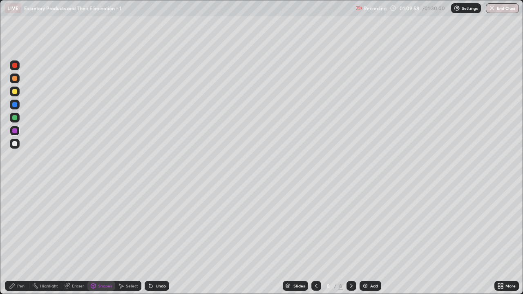
click at [16, 80] on div at bounding box center [14, 78] width 5 height 5
click at [20, 238] on div "Pen" at bounding box center [20, 286] width 7 height 4
click at [74, 238] on div "Eraser" at bounding box center [74, 286] width 26 height 10
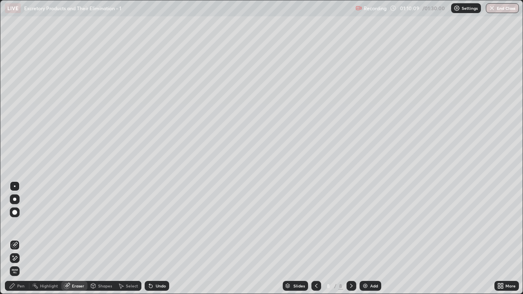
click at [101, 238] on div "Shapes" at bounding box center [105, 286] width 14 height 4
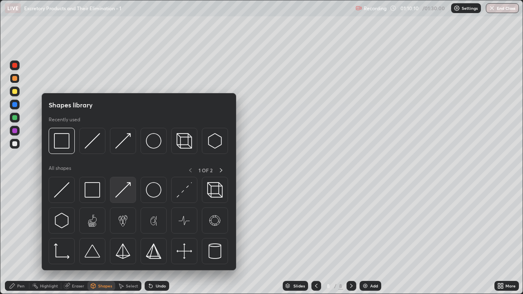
click at [125, 195] on img at bounding box center [123, 190] width 16 height 16
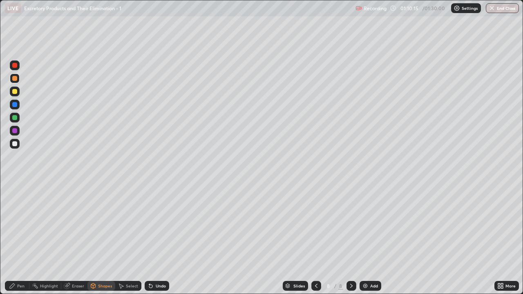
click at [22, 238] on div "Pen" at bounding box center [20, 286] width 7 height 4
click at [105, 238] on div "Shapes" at bounding box center [105, 286] width 14 height 4
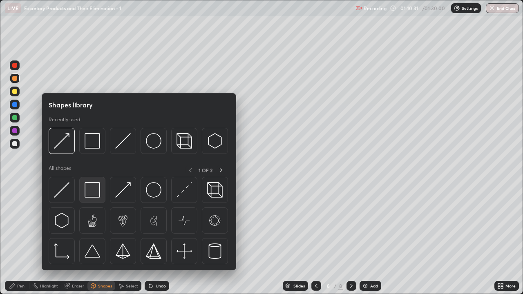
click at [95, 191] on img at bounding box center [93, 190] width 16 height 16
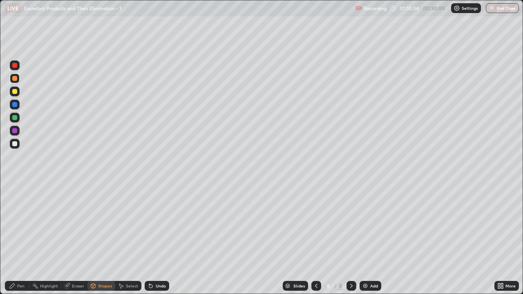
click at [15, 145] on div at bounding box center [14, 143] width 5 height 5
click at [23, 238] on div "Pen" at bounding box center [20, 286] width 7 height 4
click at [21, 238] on div "Pen" at bounding box center [20, 286] width 7 height 4
click at [18, 81] on div at bounding box center [15, 78] width 10 height 10
click at [15, 144] on div at bounding box center [14, 143] width 5 height 5
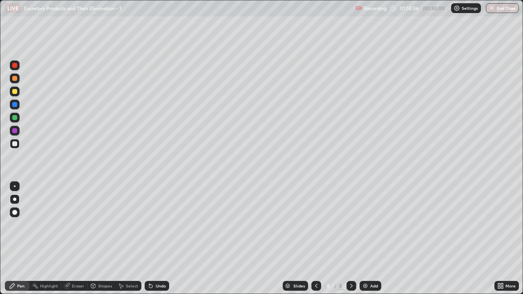
click at [102, 238] on div "Shapes" at bounding box center [105, 286] width 14 height 4
click at [101, 238] on div "Shapes" at bounding box center [101, 286] width 28 height 10
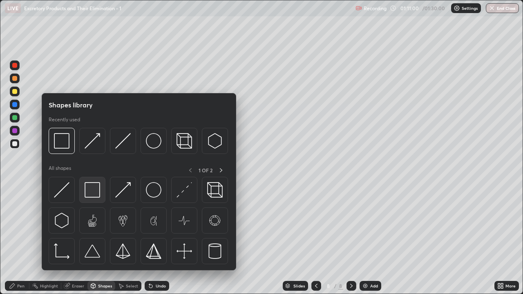
click at [89, 191] on img at bounding box center [93, 190] width 16 height 16
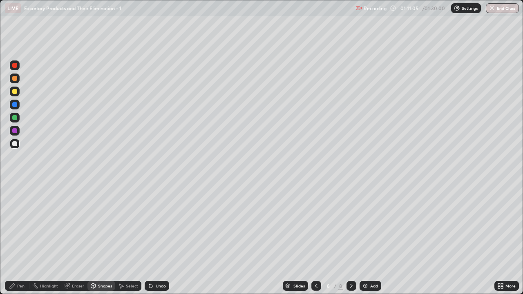
click at [72, 238] on div "Eraser" at bounding box center [78, 286] width 12 height 4
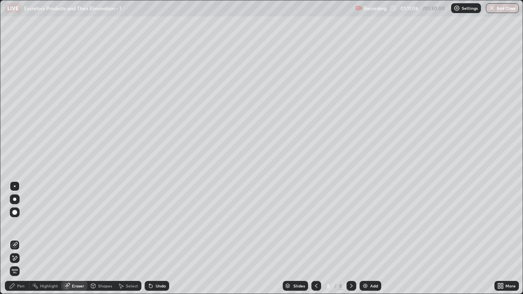
click at [16, 238] on icon at bounding box center [14, 258] width 7 height 7
click at [82, 238] on div "Eraser" at bounding box center [78, 286] width 12 height 4
click at [105, 238] on div "Shapes" at bounding box center [105, 286] width 14 height 4
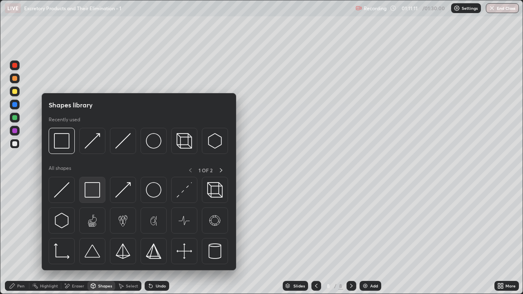
click at [94, 192] on img at bounding box center [93, 190] width 16 height 16
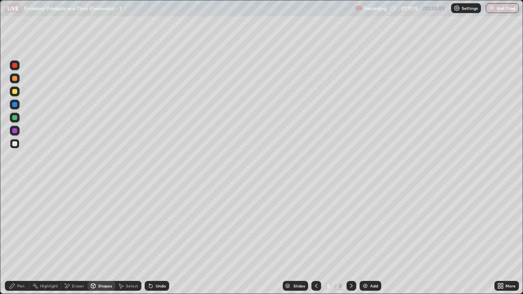
click at [22, 238] on div "Pen" at bounding box center [20, 286] width 7 height 4
click at [16, 80] on div at bounding box center [14, 78] width 5 height 5
click at [16, 82] on div at bounding box center [15, 78] width 10 height 10
click at [16, 145] on div at bounding box center [14, 143] width 5 height 5
click at [100, 238] on div "Shapes" at bounding box center [105, 286] width 14 height 4
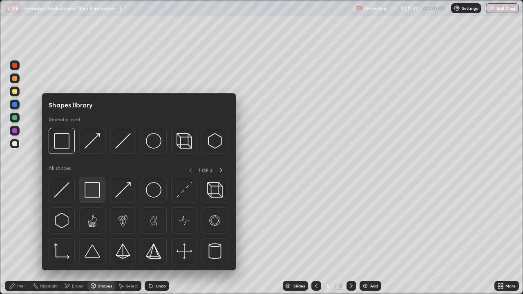
click at [91, 194] on img at bounding box center [93, 190] width 16 height 16
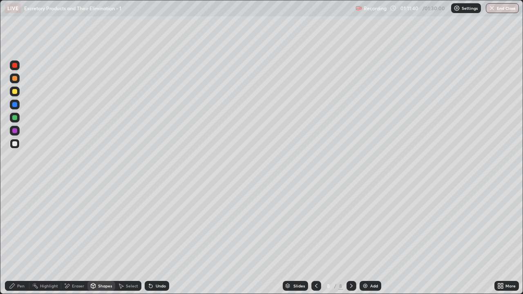
click at [83, 238] on div "Eraser" at bounding box center [78, 286] width 12 height 4
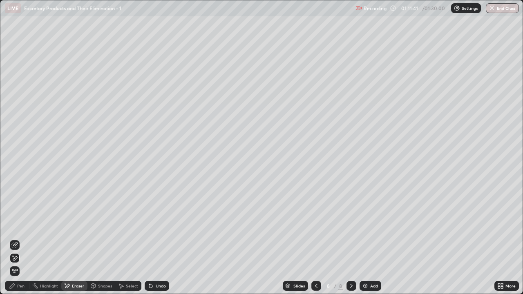
click at [104, 238] on div "Shapes" at bounding box center [105, 286] width 14 height 4
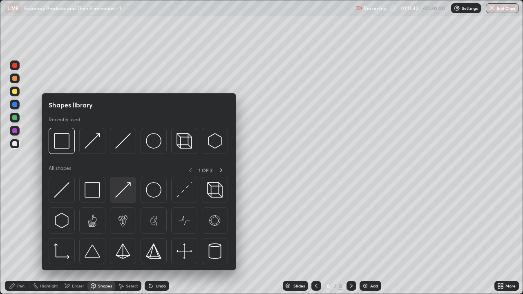
click at [125, 193] on img at bounding box center [123, 190] width 16 height 16
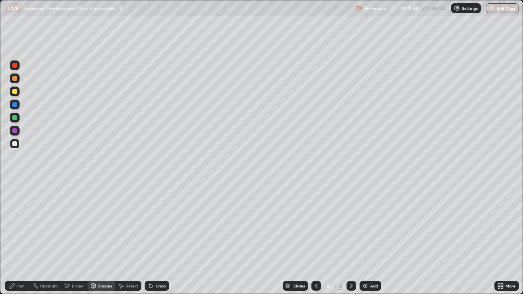
click at [18, 238] on div "Pen" at bounding box center [20, 286] width 7 height 4
click at [16, 91] on div at bounding box center [14, 91] width 5 height 5
click at [102, 238] on div "Shapes" at bounding box center [105, 286] width 14 height 4
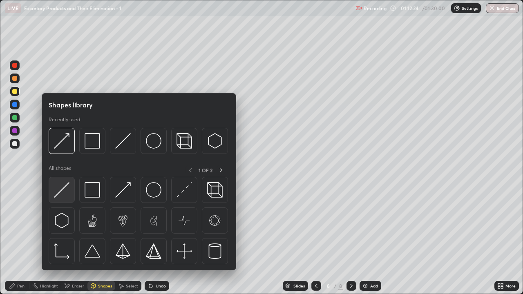
click at [67, 195] on img at bounding box center [62, 190] width 16 height 16
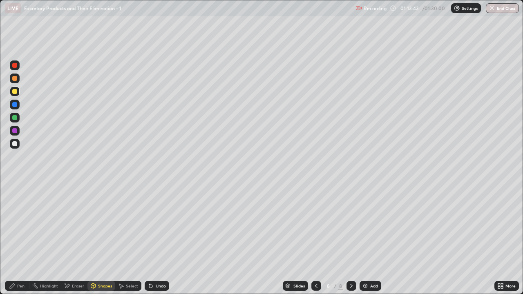
click at [349, 238] on icon at bounding box center [351, 286] width 7 height 7
click at [366, 238] on img at bounding box center [365, 286] width 7 height 7
click at [15, 79] on div at bounding box center [14, 78] width 5 height 5
click at [22, 238] on div "Pen" at bounding box center [20, 286] width 7 height 4
click at [14, 93] on div at bounding box center [14, 91] width 5 height 5
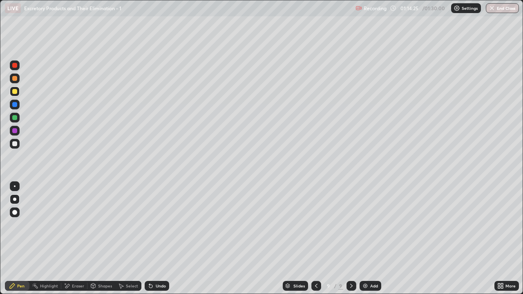
click at [104, 238] on div "Shapes" at bounding box center [105, 286] width 14 height 4
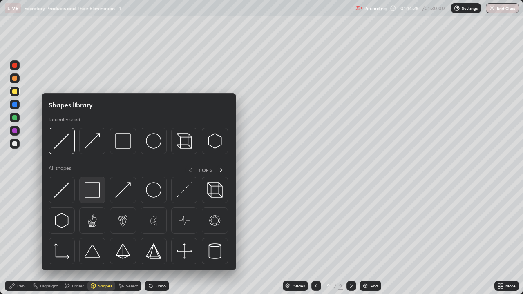
click at [96, 191] on img at bounding box center [93, 190] width 16 height 16
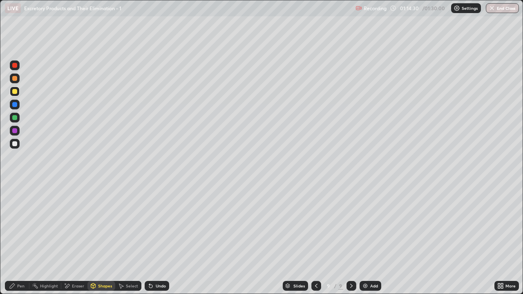
click at [17, 143] on div at bounding box center [14, 143] width 5 height 5
click at [107, 238] on div "Shapes" at bounding box center [105, 286] width 14 height 4
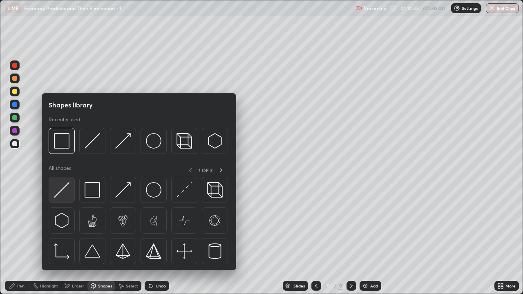
click at [69, 194] on div at bounding box center [62, 190] width 26 height 26
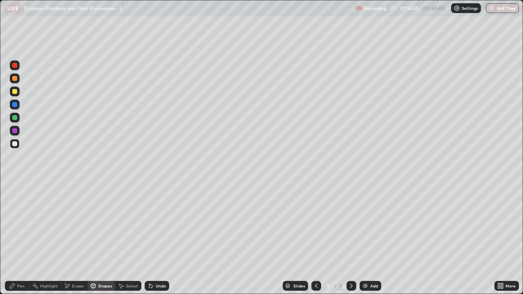
click at [315, 238] on icon at bounding box center [316, 286] width 7 height 7
click at [315, 238] on icon at bounding box center [316, 286] width 2 height 4
click at [315, 238] on icon at bounding box center [316, 286] width 7 height 7
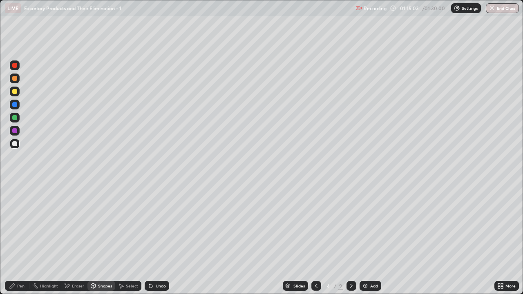
click at [315, 238] on icon at bounding box center [316, 286] width 7 height 7
click at [351, 238] on icon at bounding box center [351, 286] width 7 height 7
click at [348, 238] on icon at bounding box center [351, 286] width 7 height 7
click at [349, 238] on icon at bounding box center [351, 286] width 7 height 7
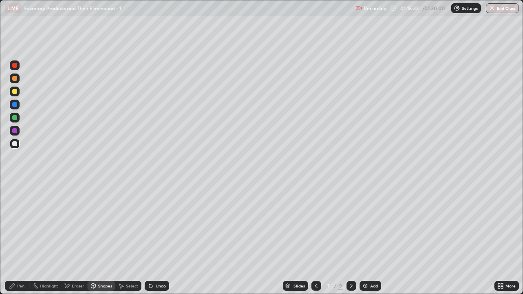
click at [344, 238] on div "7 / 9" at bounding box center [333, 286] width 45 height 16
click at [348, 238] on icon at bounding box center [351, 286] width 7 height 7
click at [349, 238] on icon at bounding box center [351, 286] width 7 height 7
click at [16, 92] on div at bounding box center [14, 91] width 5 height 5
click at [101, 238] on div "Shapes" at bounding box center [105, 286] width 14 height 4
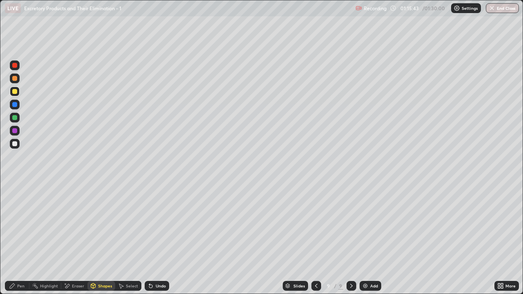
click at [75, 238] on div "Eraser" at bounding box center [78, 286] width 12 height 4
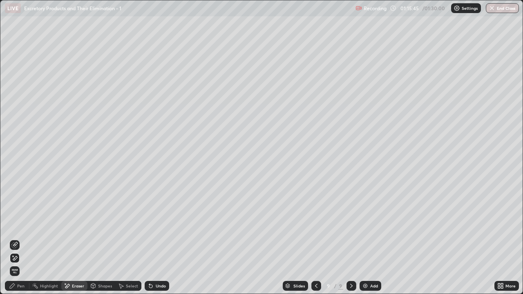
click at [23, 238] on div "Pen" at bounding box center [20, 286] width 7 height 4
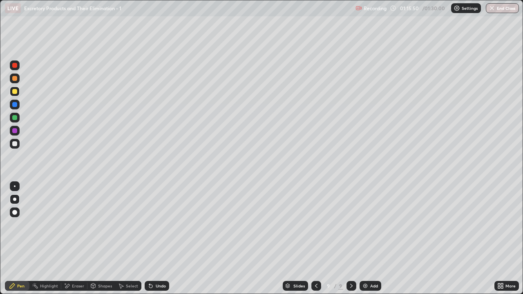
click at [16, 80] on div at bounding box center [14, 78] width 5 height 5
click at [76, 238] on div "Eraser" at bounding box center [74, 286] width 26 height 10
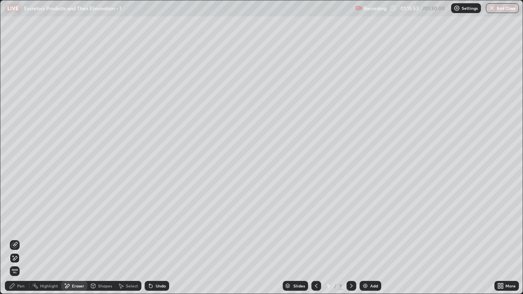
click at [19, 238] on div "Pen" at bounding box center [20, 286] width 7 height 4
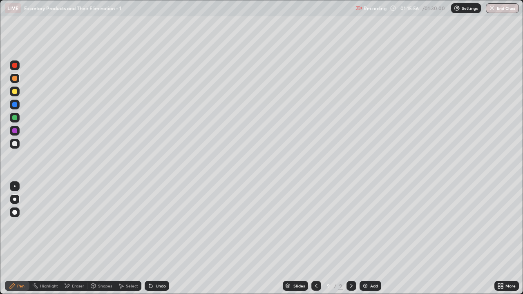
click at [102, 238] on div "Shapes" at bounding box center [105, 286] width 14 height 4
click at [76, 238] on div "Eraser" at bounding box center [78, 286] width 12 height 4
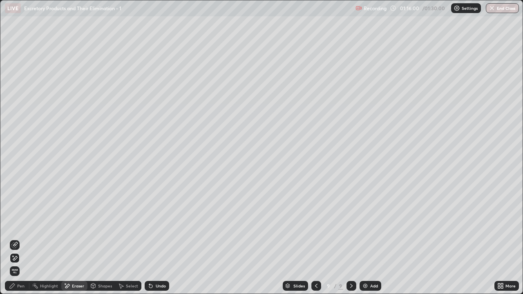
click at [22, 238] on div "Pen" at bounding box center [20, 286] width 7 height 4
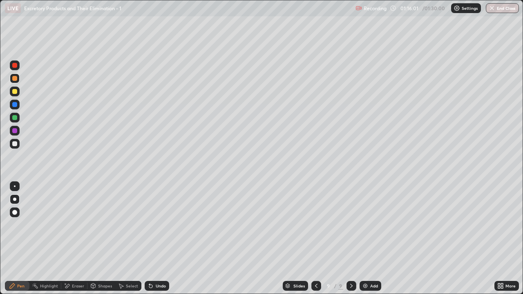
click at [15, 80] on div at bounding box center [14, 78] width 5 height 5
click at [16, 93] on div at bounding box center [14, 91] width 5 height 5
click at [99, 238] on div "Shapes" at bounding box center [105, 286] width 14 height 4
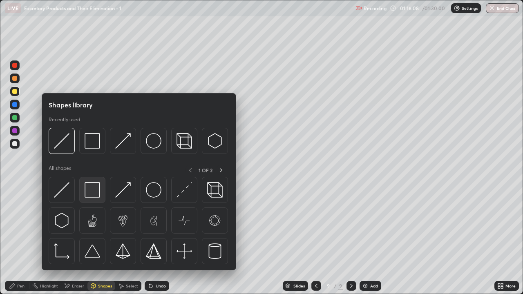
click at [91, 189] on img at bounding box center [93, 190] width 16 height 16
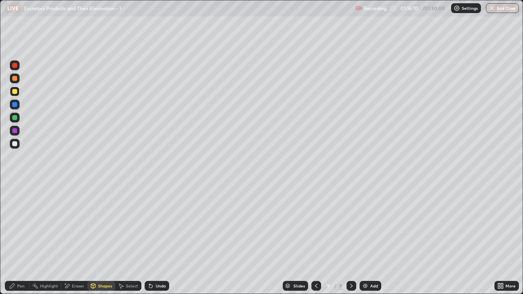
click at [102, 238] on div "Shapes" at bounding box center [101, 286] width 28 height 10
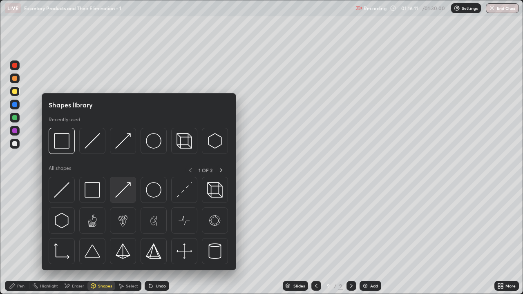
click at [122, 194] on img at bounding box center [123, 190] width 16 height 16
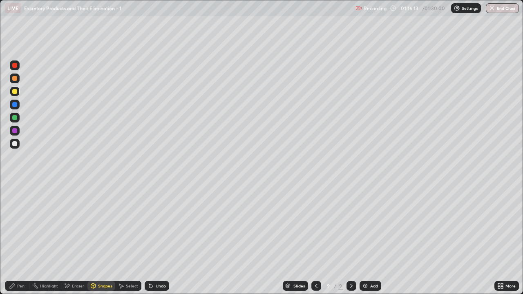
click at [25, 238] on div "Pen" at bounding box center [17, 286] width 24 height 10
click at [23, 238] on div "Pen" at bounding box center [20, 286] width 7 height 4
click at [81, 238] on div "Eraser" at bounding box center [78, 286] width 12 height 4
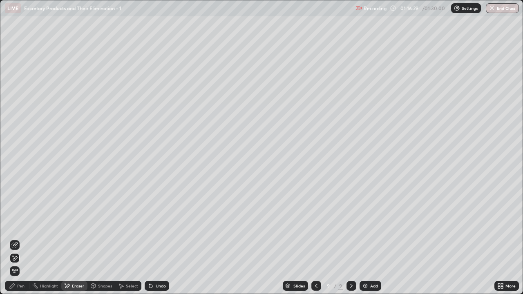
click at [21, 238] on div "Pen" at bounding box center [20, 286] width 7 height 4
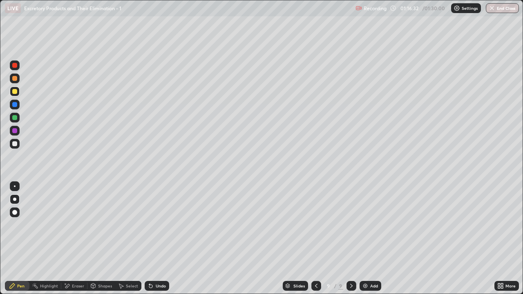
click at [81, 238] on div "Eraser" at bounding box center [78, 286] width 12 height 4
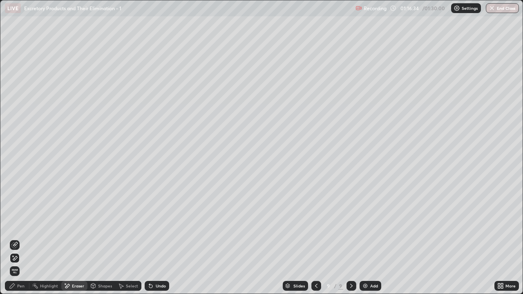
click at [23, 238] on div "Pen" at bounding box center [20, 286] width 7 height 4
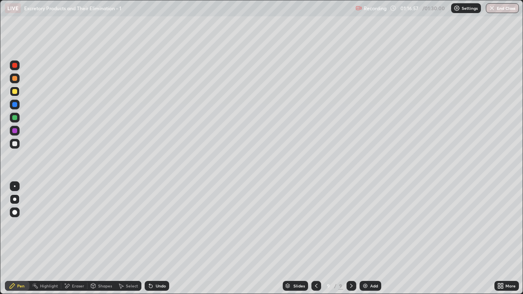
click at [17, 147] on div at bounding box center [15, 144] width 10 height 10
click at [105, 238] on div "Shapes" at bounding box center [101, 286] width 28 height 10
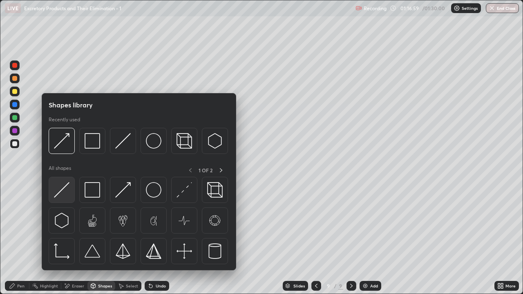
click at [69, 195] on img at bounding box center [62, 190] width 16 height 16
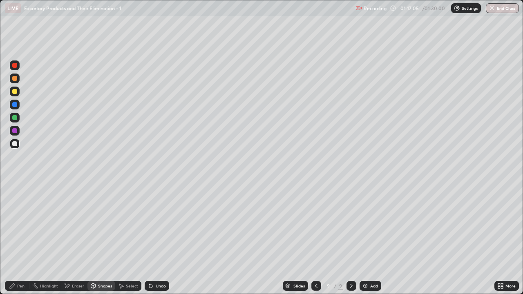
click at [76, 238] on div "Eraser" at bounding box center [78, 286] width 12 height 4
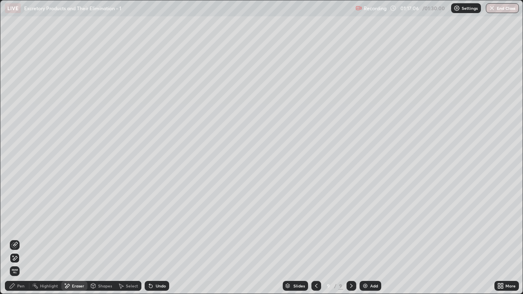
click at [104, 238] on div "Shapes" at bounding box center [105, 286] width 14 height 4
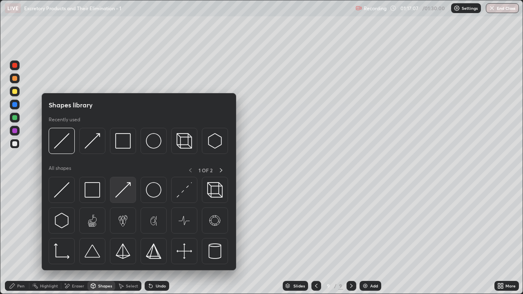
click at [125, 194] on img at bounding box center [123, 190] width 16 height 16
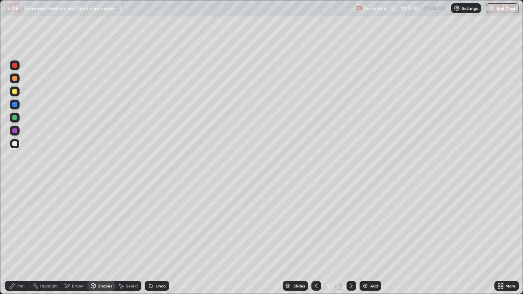
click at [22, 238] on div "Pen" at bounding box center [17, 286] width 24 height 10
click at [105, 238] on div "Shapes" at bounding box center [105, 286] width 14 height 4
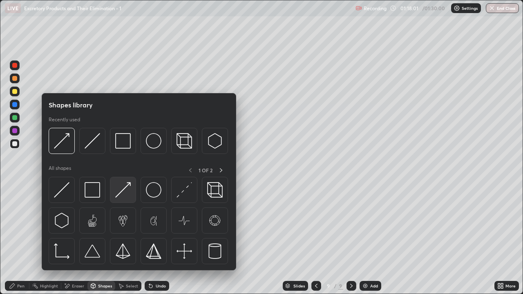
click at [128, 195] on img at bounding box center [123, 190] width 16 height 16
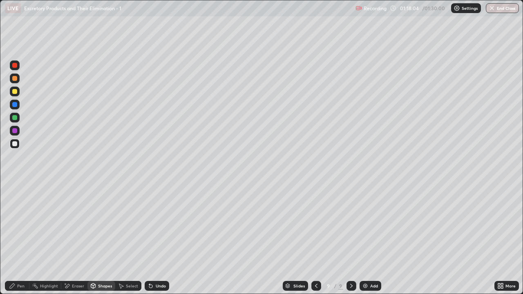
click at [16, 92] on div at bounding box center [14, 91] width 5 height 5
click at [22, 238] on div "Pen" at bounding box center [20, 286] width 7 height 4
click at [16, 145] on div at bounding box center [14, 143] width 5 height 5
click at [96, 238] on icon at bounding box center [93, 286] width 7 height 7
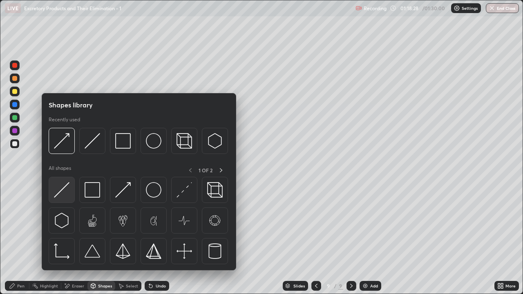
click at [67, 191] on img at bounding box center [62, 190] width 16 height 16
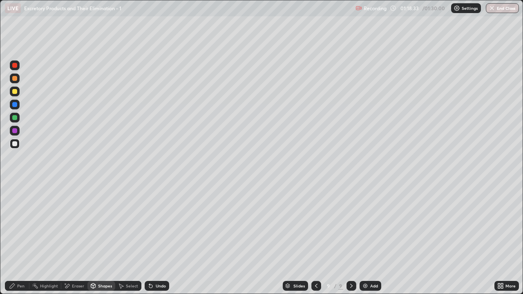
click at [16, 80] on div at bounding box center [14, 78] width 5 height 5
click at [22, 238] on div "Pen" at bounding box center [17, 286] width 24 height 10
click at [76, 238] on div "Eraser" at bounding box center [74, 286] width 26 height 10
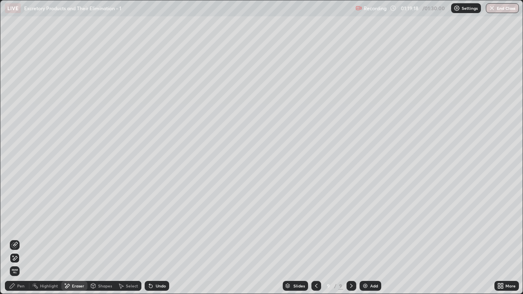
click at [102, 238] on div "Shapes" at bounding box center [105, 286] width 14 height 4
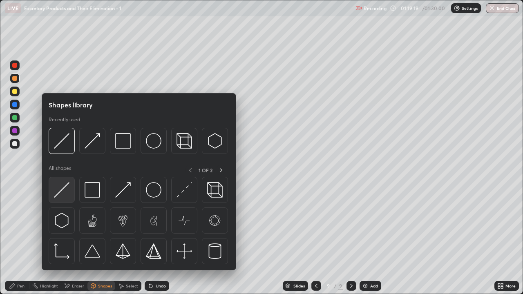
click at [65, 196] on img at bounding box center [62, 190] width 16 height 16
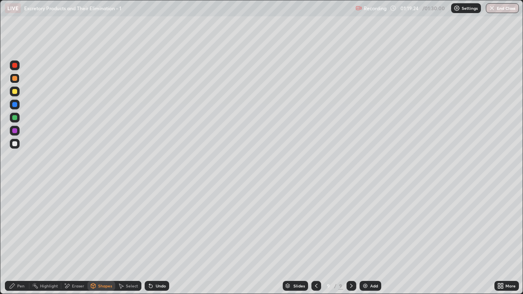
click at [16, 145] on div at bounding box center [14, 143] width 5 height 5
click at [101, 238] on div "Shapes" at bounding box center [105, 286] width 14 height 4
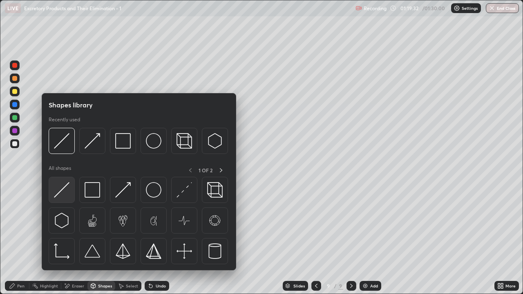
click at [59, 193] on img at bounding box center [62, 190] width 16 height 16
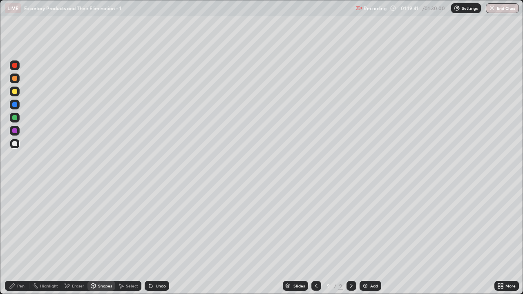
click at [16, 79] on div at bounding box center [14, 78] width 5 height 5
click at [20, 238] on div "Pen" at bounding box center [20, 286] width 7 height 4
click at [16, 147] on div at bounding box center [15, 144] width 10 height 10
click at [96, 238] on icon at bounding box center [93, 286] width 7 height 7
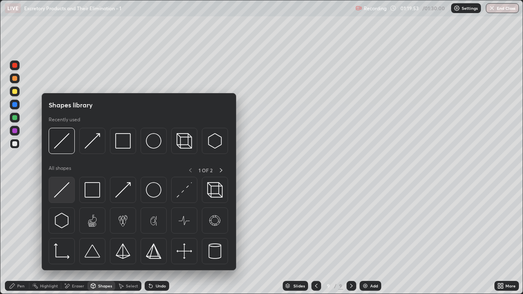
click at [65, 195] on img at bounding box center [62, 190] width 16 height 16
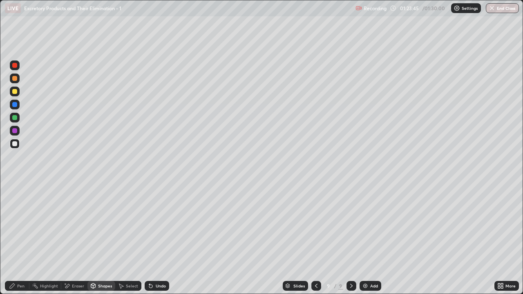
click at [105, 238] on div "Shapes" at bounding box center [105, 286] width 14 height 4
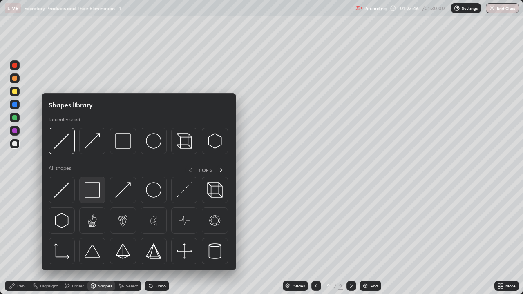
click at [96, 192] on img at bounding box center [93, 190] width 16 height 16
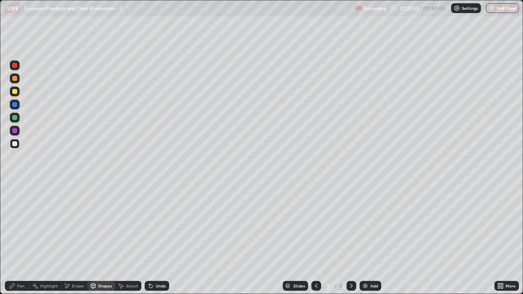
click at [78, 238] on div "Eraser" at bounding box center [78, 286] width 12 height 4
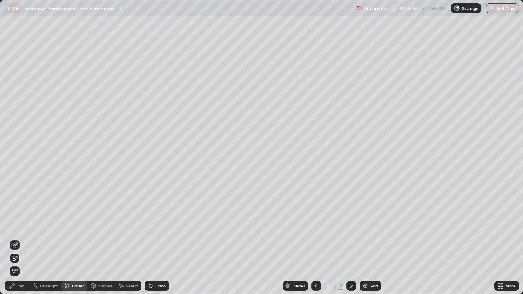
click at [19, 238] on div at bounding box center [15, 245] width 10 height 10
click at [24, 238] on div "Pen" at bounding box center [20, 286] width 7 height 4
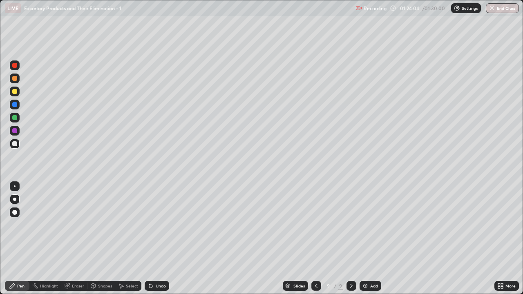
click at [16, 145] on div at bounding box center [14, 143] width 5 height 5
click at [102, 238] on div "Shapes" at bounding box center [105, 286] width 14 height 4
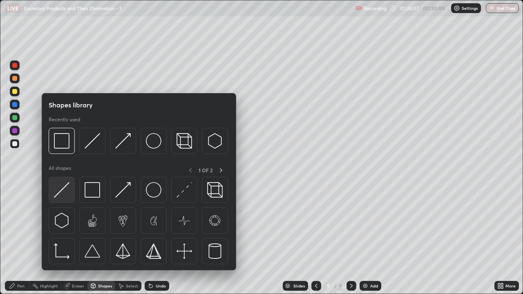
click at [64, 196] on img at bounding box center [62, 190] width 16 height 16
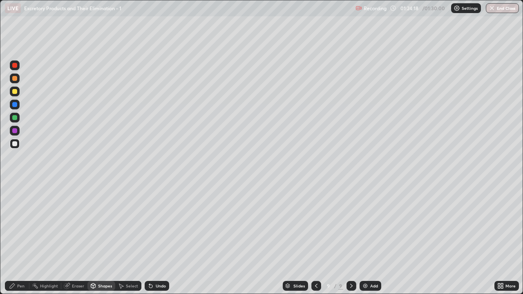
click at [77, 238] on div "Eraser" at bounding box center [78, 286] width 12 height 4
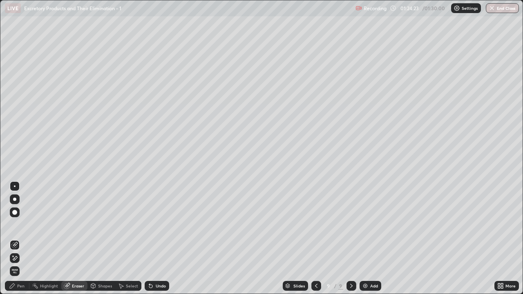
click at [72, 238] on div "Eraser" at bounding box center [74, 286] width 26 height 10
click at [104, 238] on div "Shapes" at bounding box center [105, 286] width 14 height 4
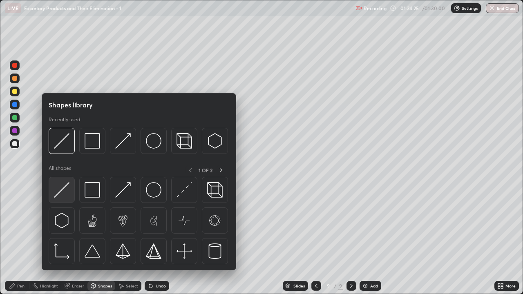
click at [70, 195] on div at bounding box center [62, 190] width 26 height 26
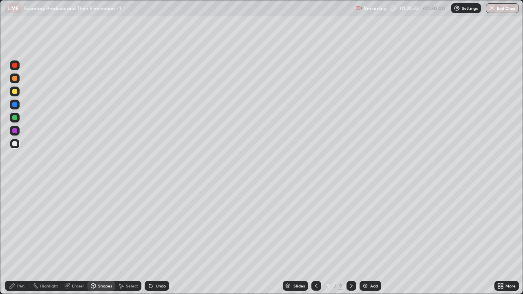
click at [22, 238] on div "Pen" at bounding box center [20, 286] width 7 height 4
click at [24, 238] on div "Pen" at bounding box center [17, 286] width 24 height 10
click at [16, 80] on div at bounding box center [14, 78] width 5 height 5
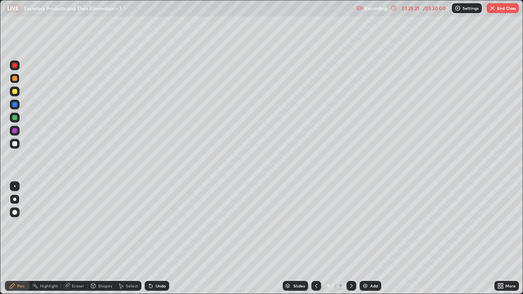
click at [102, 238] on div "Shapes" at bounding box center [105, 286] width 14 height 4
click at [73, 238] on div "Eraser" at bounding box center [78, 286] width 12 height 4
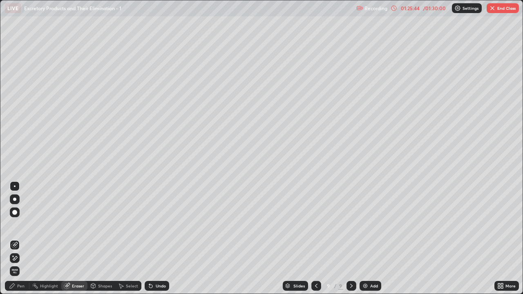
click at [24, 238] on div "Pen" at bounding box center [17, 286] width 24 height 10
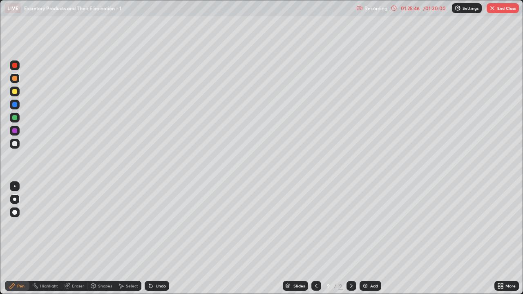
click at [16, 93] on div at bounding box center [14, 91] width 5 height 5
click at [104, 238] on div "Shapes" at bounding box center [105, 286] width 14 height 4
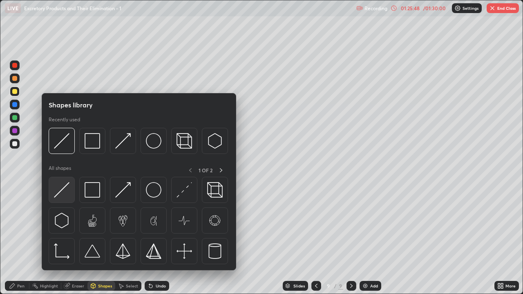
click at [65, 193] on img at bounding box center [62, 190] width 16 height 16
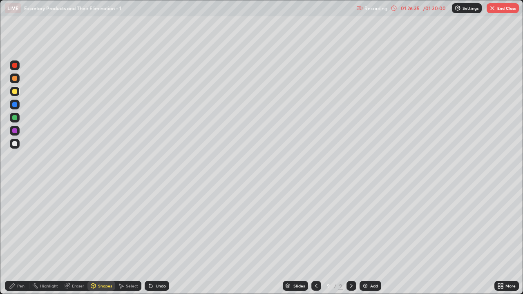
click at [18, 95] on div at bounding box center [15, 92] width 10 height 10
click at [23, 238] on div "Pen" at bounding box center [20, 286] width 7 height 4
click at [15, 147] on div at bounding box center [15, 144] width 10 height 10
click at [103, 238] on div "Shapes" at bounding box center [105, 286] width 14 height 4
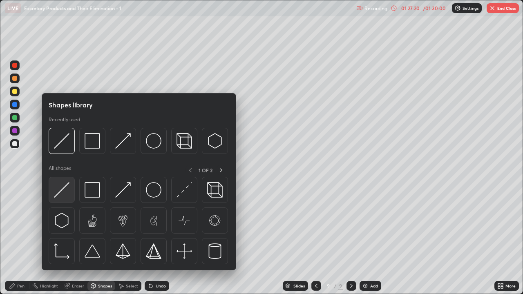
click at [70, 194] on div at bounding box center [62, 190] width 26 height 26
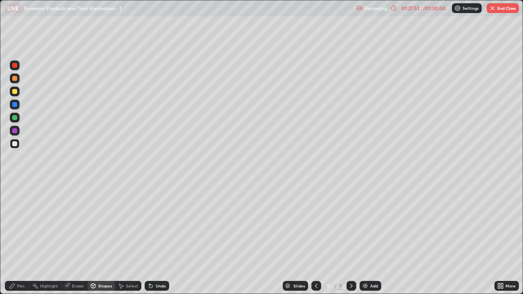
click at [16, 145] on div at bounding box center [14, 143] width 5 height 5
click at [24, 238] on div "Pen" at bounding box center [20, 286] width 7 height 4
click at [73, 238] on div "Eraser" at bounding box center [78, 286] width 12 height 4
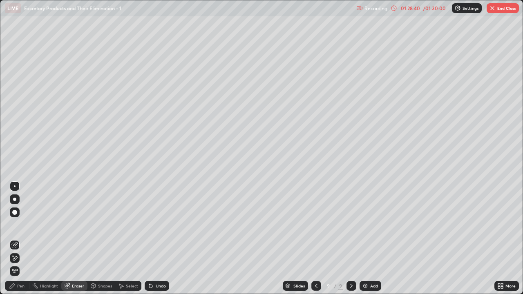
click at [22, 238] on div "Pen" at bounding box center [20, 286] width 7 height 4
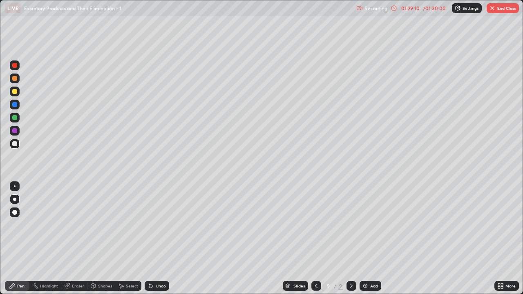
click at [13, 93] on div at bounding box center [14, 91] width 5 height 5
click at [104, 238] on div "Shapes" at bounding box center [105, 286] width 14 height 4
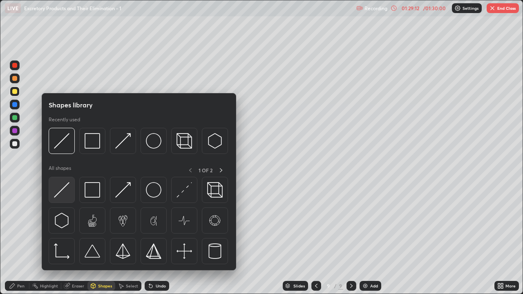
click at [66, 195] on img at bounding box center [62, 190] width 16 height 16
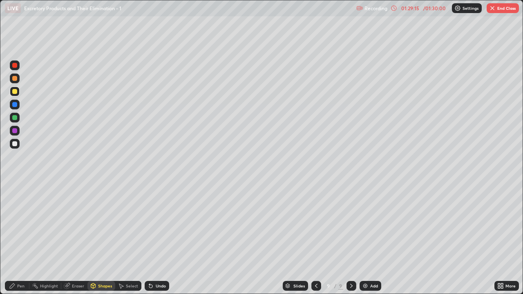
click at [105, 238] on div "Shapes" at bounding box center [105, 286] width 14 height 4
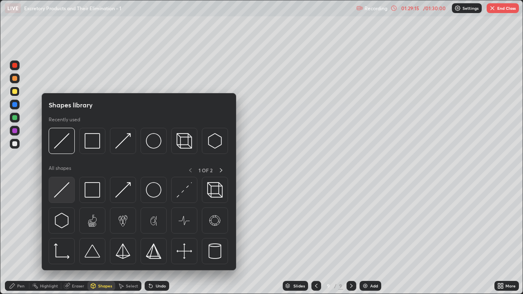
click at [67, 197] on img at bounding box center [62, 190] width 16 height 16
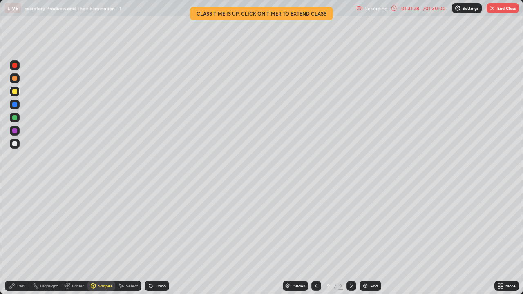
click at [493, 11] on img "button" at bounding box center [492, 8] width 7 height 7
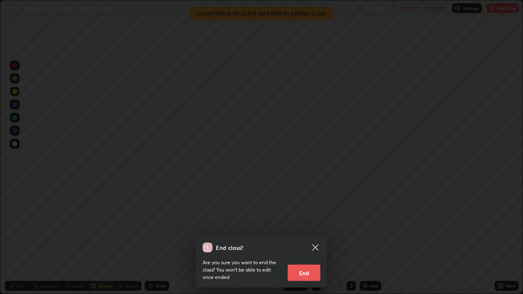
click at [301, 238] on button "End" at bounding box center [303, 273] width 33 height 16
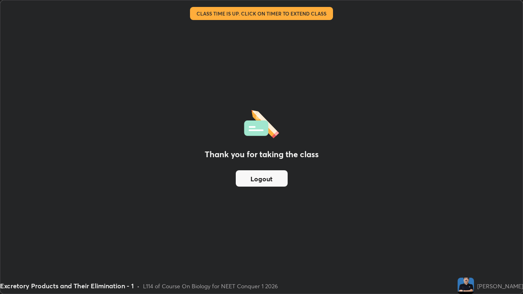
click at [302, 238] on div "Thank you for taking the class Logout" at bounding box center [261, 146] width 522 height 293
click at [269, 172] on button "Logout" at bounding box center [262, 178] width 52 height 16
